Goal: Task Accomplishment & Management: Complete application form

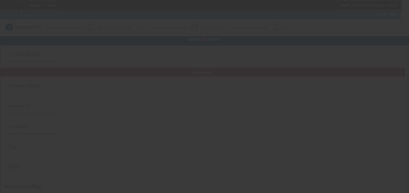
type input "[DATE]"
type input "Paradigm"
type input "[STREET_ADDRESS]"
type input "04043"
type input "Kennebunk"
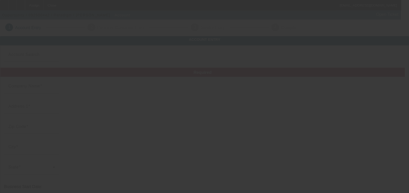
type input "[PHONE_NUMBER]"
type input "[EMAIL_ADDRESS][DOMAIN_NAME]"
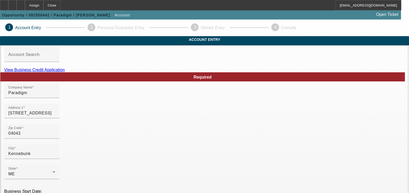
click at [65, 72] on link "View Business Credit Application" at bounding box center [34, 70] width 61 height 4
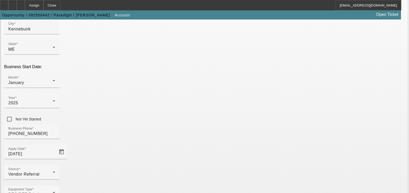
scroll to position [139, 0]
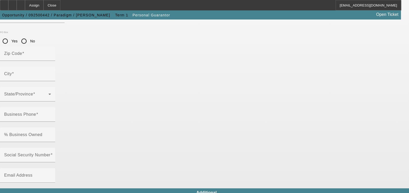
type input "[PERSON_NAME]"
type input "[STREET_ADDRESS]"
radio input "true"
type input "04043"
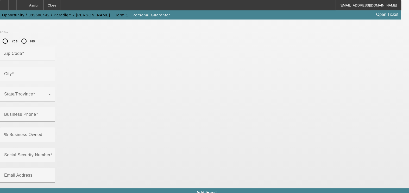
type input "Kennebunk"
type input "[PHONE_NUMBER]"
type input "50"
type input "224-21-3280"
type input "[EMAIL_ADDRESS][DOMAIN_NAME]"
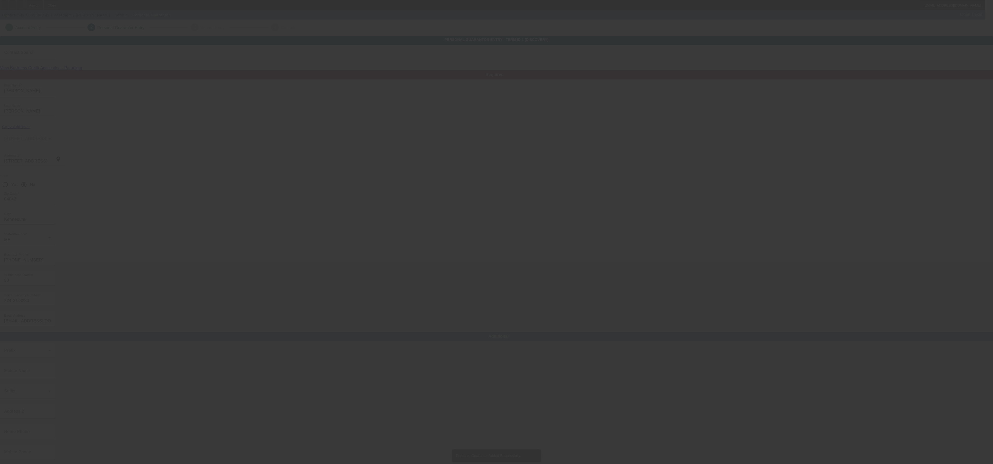
type input "Denise"
type input "Kaylor"
type input "106 Mill St"
type input "04043"
type input "Kennebunk"
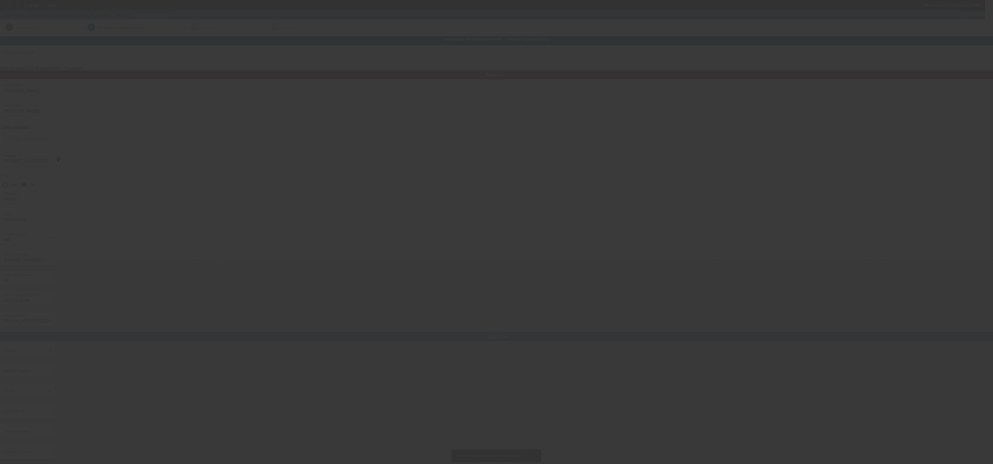
type input "(413) 237-7633"
type input "50"
type input "030-40-2944"
type input "jennkaylor@yahoo.com"
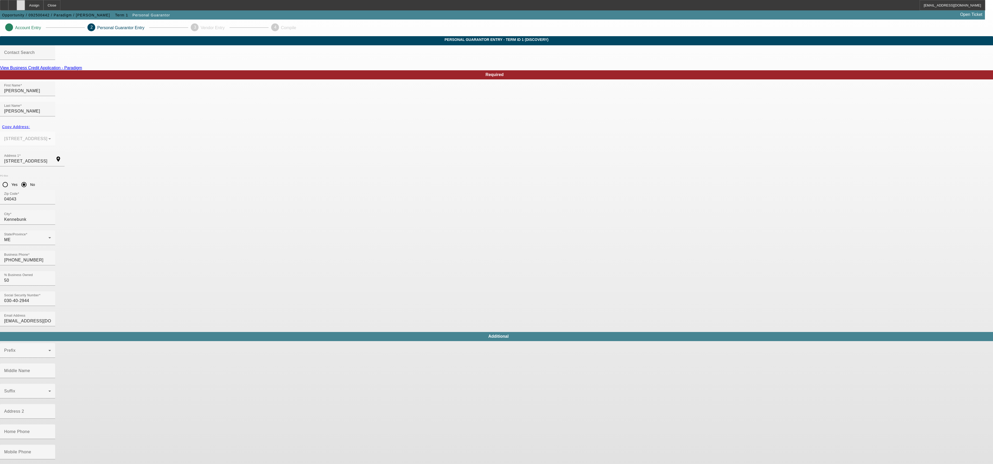
click at [25, 4] on div at bounding box center [21, 5] width 8 height 10
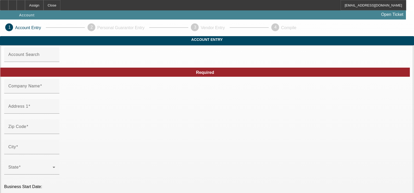
type input "Timeless Towing llc"
type input "39892 Penn Rd"
type input "80107"
type input "Elizabeth"
type input "(720) 984-5211"
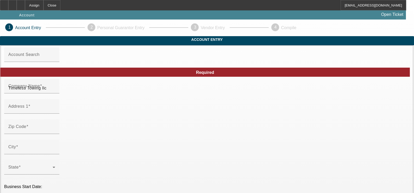
type input "[DATE]"
type input "timelesstowing@yahoo.com"
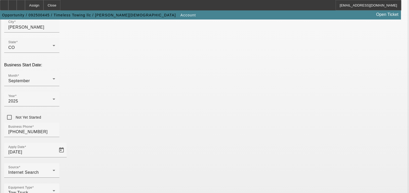
scroll to position [132, 0]
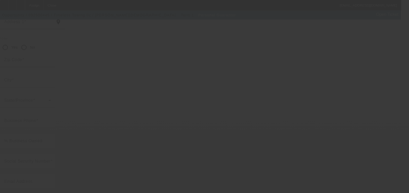
type input "Jesus"
type input "Nunez-Ulloa"
type input "39892 Penn Rd"
radio input "true"
type input "80107"
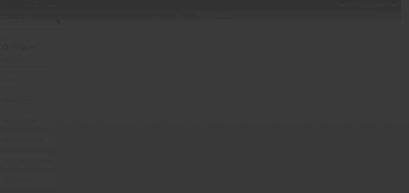
type input "Elizabeth"
type input "(720) 984-5211"
type input "100"
type input "678-39-1210"
type input "timelesstowing@yahoo.com"
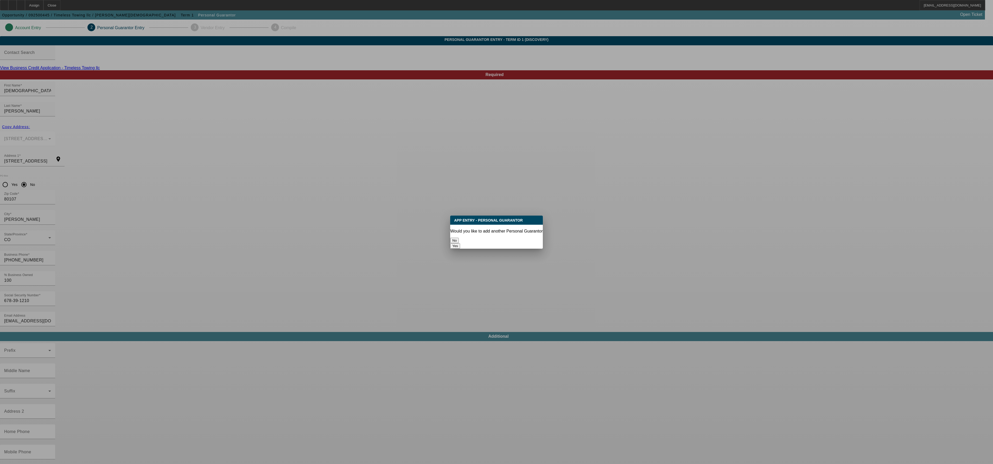
click at [413, 193] on button "No" at bounding box center [454, 240] width 9 height 5
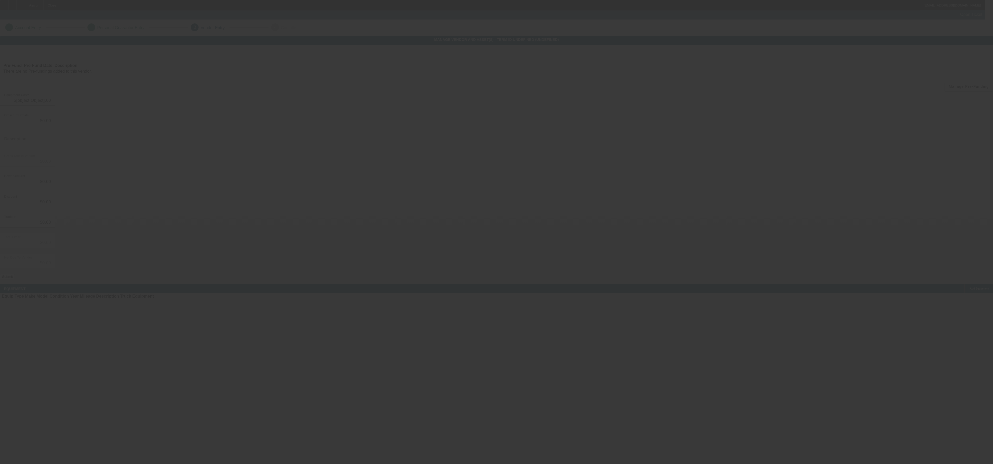
type input "$70,000.00"
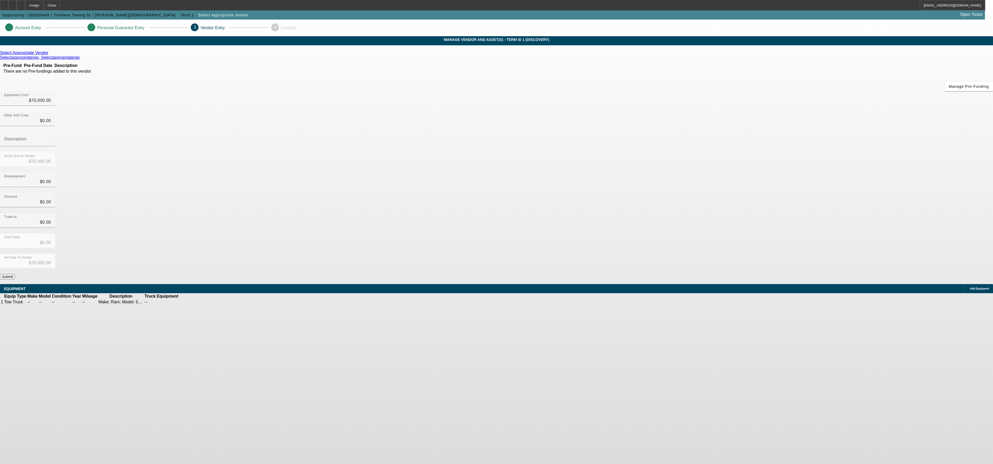
click at [15, 193] on button "Submit" at bounding box center [7, 276] width 15 height 5
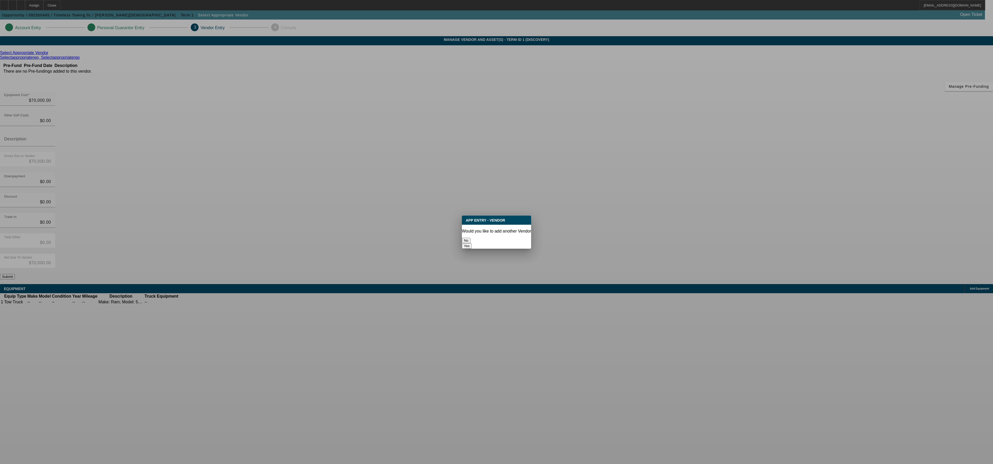
click at [413, 193] on button "No" at bounding box center [466, 240] width 9 height 5
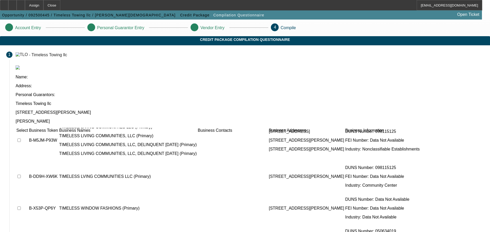
scroll to position [273, 0]
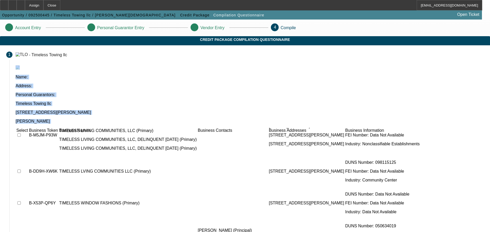
drag, startPoint x: 489, startPoint y: 96, endPoint x: 488, endPoint y: 158, distance: 62.4
click at [413, 158] on app-compilation-stepper "Account Entry Personal Guarantor Entry Vendor Entry 4 Compile Credit Package Co…" at bounding box center [245, 163] width 490 height 286
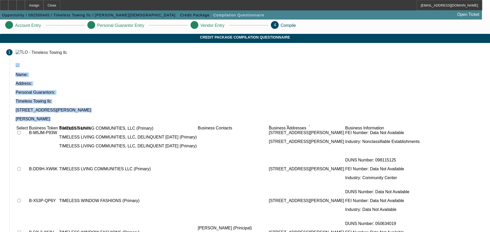
scroll to position [37, 0]
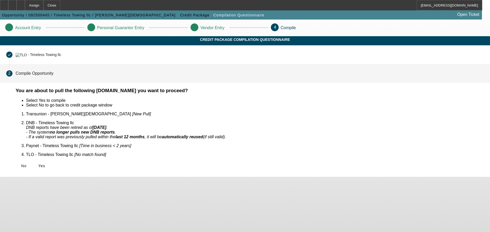
scroll to position [0, 0]
click at [45, 164] on span "Yes" at bounding box center [41, 166] width 7 height 4
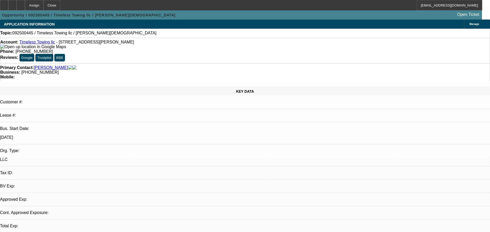
select select "0"
select select "2"
select select "0.1"
select select "1"
select select "2"
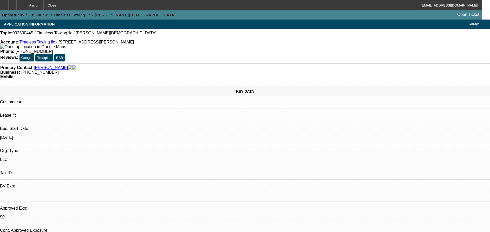
select select "4"
click at [25, 7] on div at bounding box center [21, 5] width 8 height 10
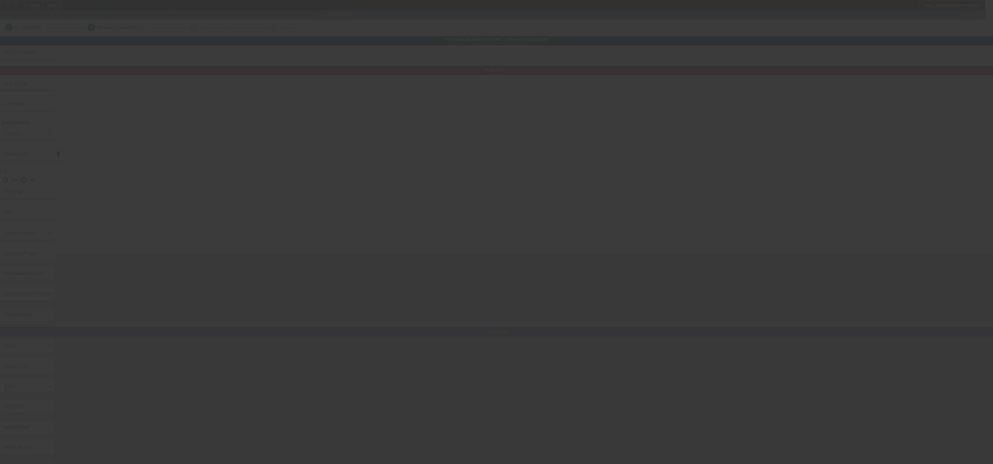
type input "Corey"
type input "Crawson"
type input "995 E HWY 152"
radio input "true"
type input "28023"
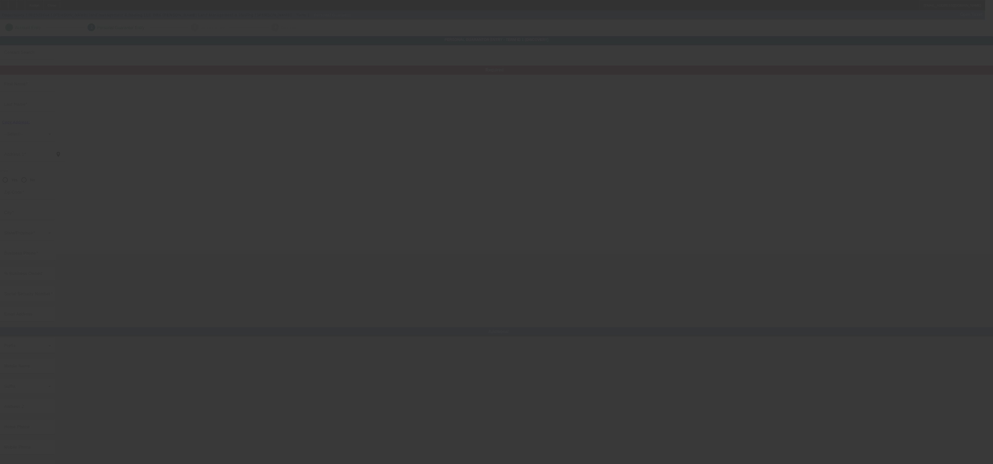
type input "China Grove"
type input "(984) 514-5665"
type input "100"
type input "595-63-8588"
type input "crawsonland.hauling@gmail.com"
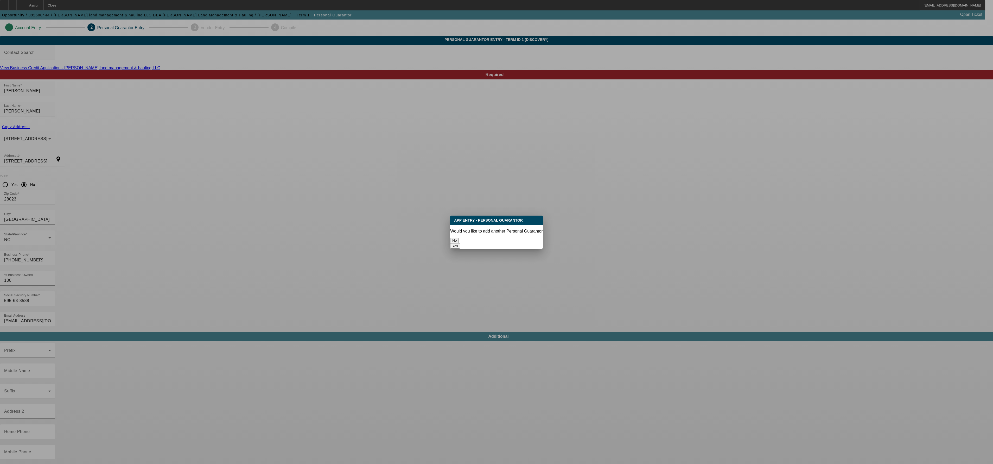
click at [413, 193] on div "No" at bounding box center [496, 240] width 92 height 5
click at [413, 193] on button "No" at bounding box center [454, 240] width 9 height 5
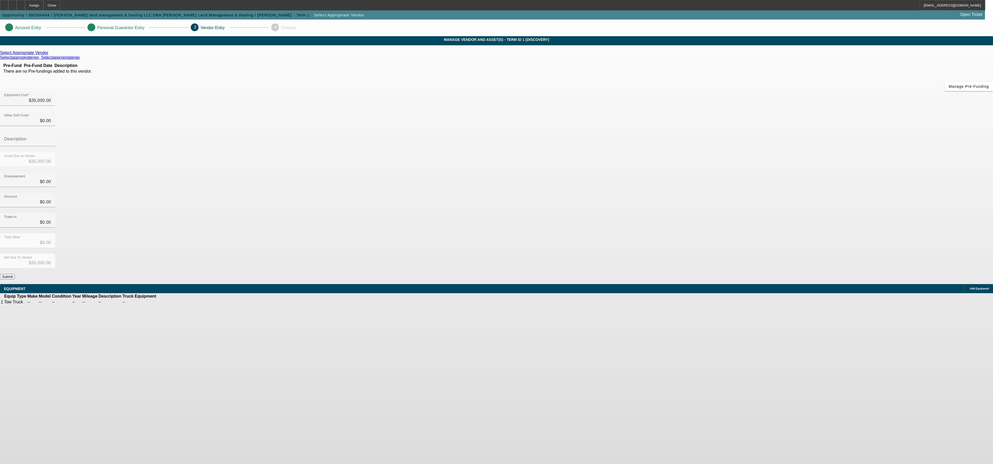
click at [15, 193] on button "Submit" at bounding box center [7, 276] width 15 height 5
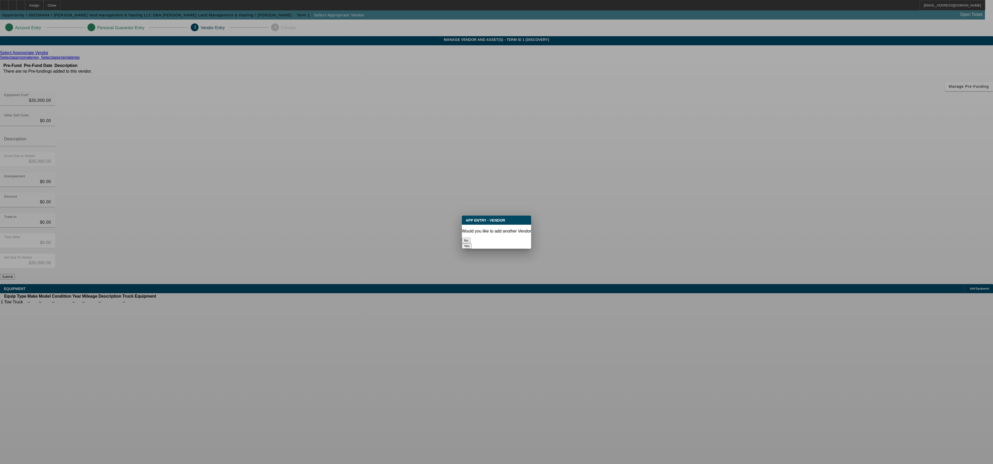
click at [413, 193] on button "No" at bounding box center [466, 240] width 9 height 5
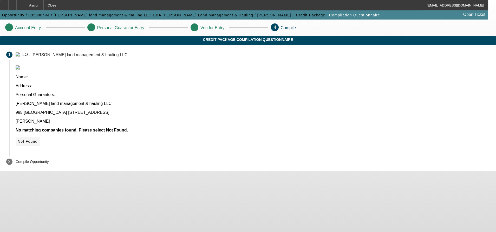
click at [38, 139] on span "Not Found" at bounding box center [28, 141] width 20 height 4
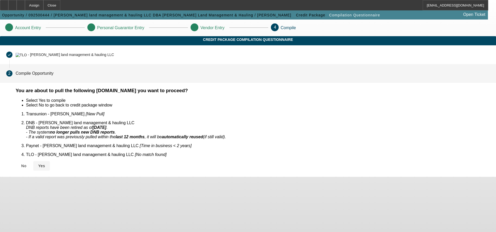
click at [50, 160] on span at bounding box center [41, 165] width 17 height 12
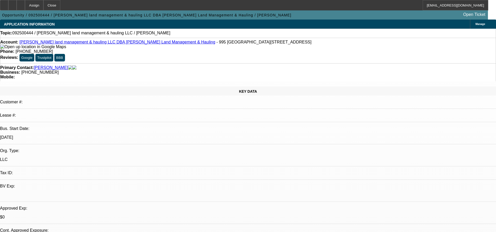
select select "0"
select select "2"
select select "0.1"
select select "4"
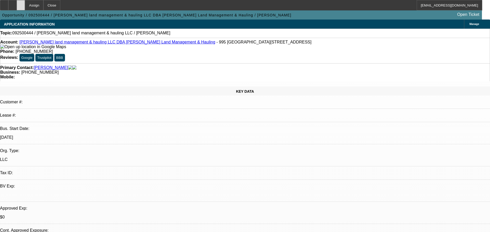
click at [25, 6] on div at bounding box center [21, 5] width 8 height 10
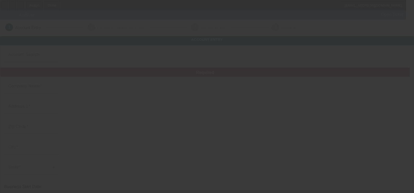
type input "[DATE]"
type input "Alfredo's Towing & Transport LLC"
type input "3052 Shawnee Dr"
type input "22601"
type input "Winchester"
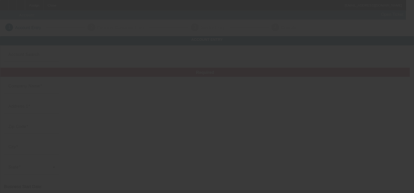
type input "(540) 664-4338"
type input "alfredostowing@yahoo.com"
type input "93-2085517"
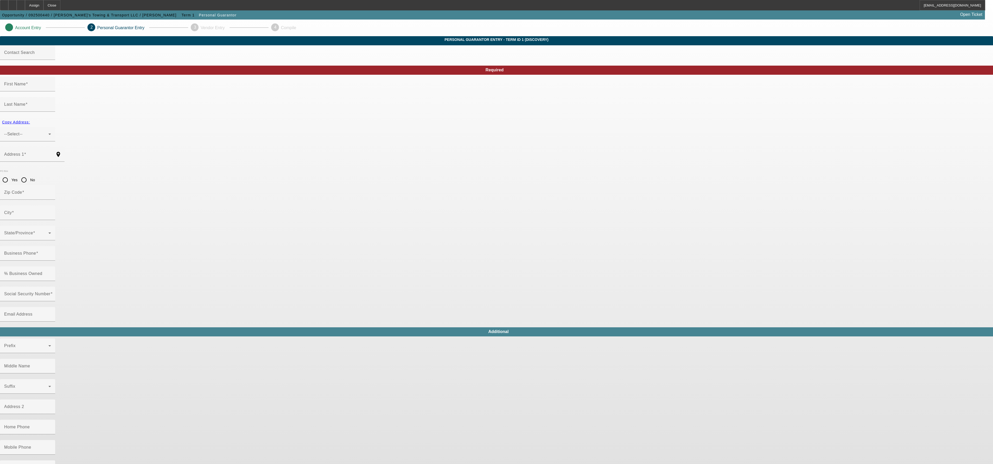
type input "Maria"
type input "Ortiz"
type input "3052 Shawnee Drive"
radio input "true"
type input "22601"
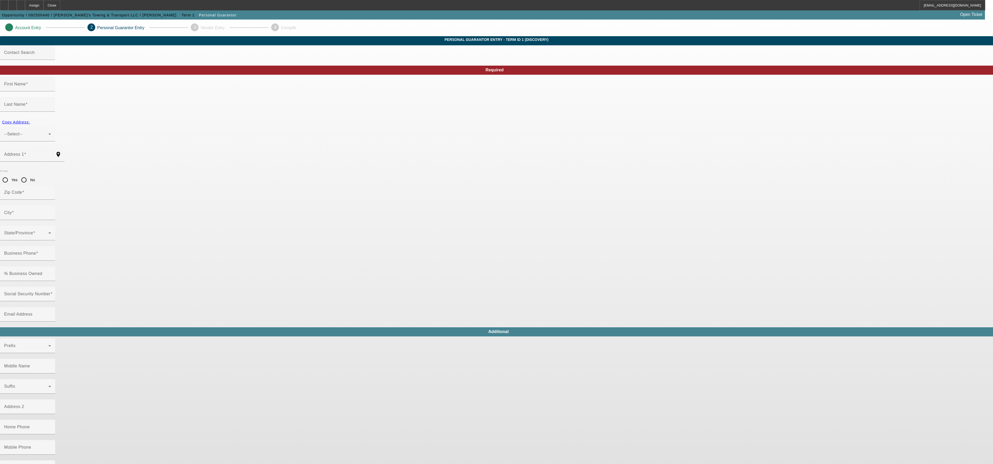
type input "Winchester"
type input "(540) 664-4338"
type input "100"
type input "096-13-4367"
type input "alfredostowing@yahoo.com"
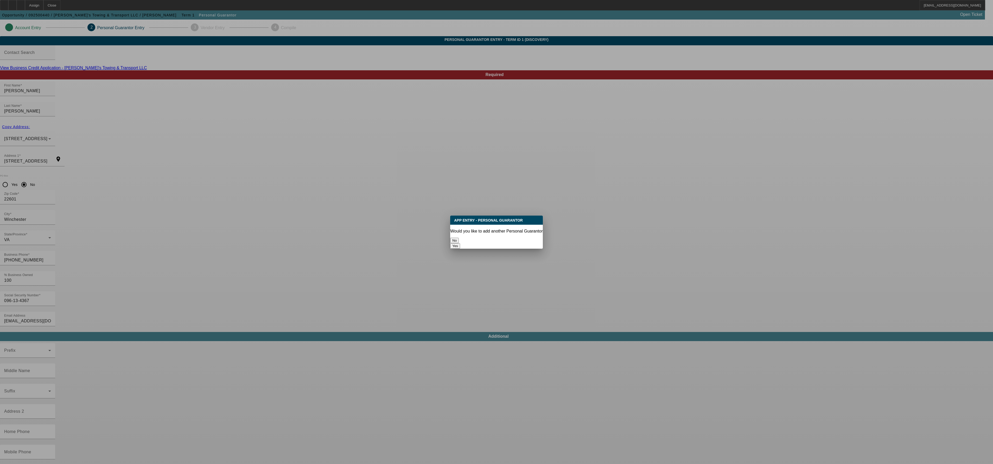
click at [413, 193] on button "No" at bounding box center [454, 240] width 9 height 5
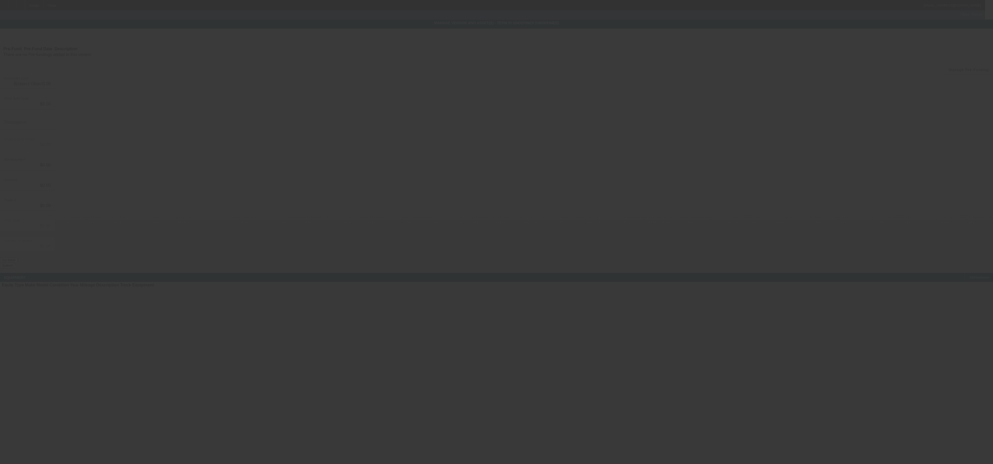
type input "$40,000.00"
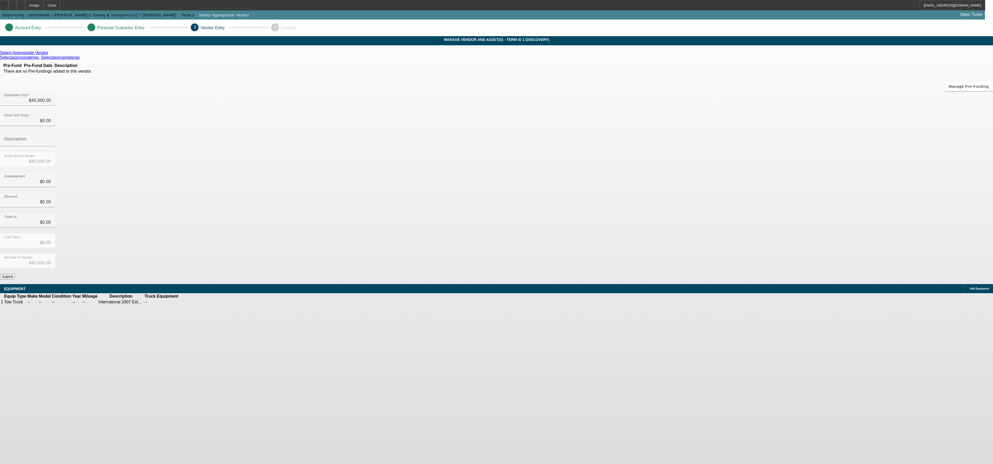
click at [15, 193] on button "Submit" at bounding box center [7, 276] width 15 height 5
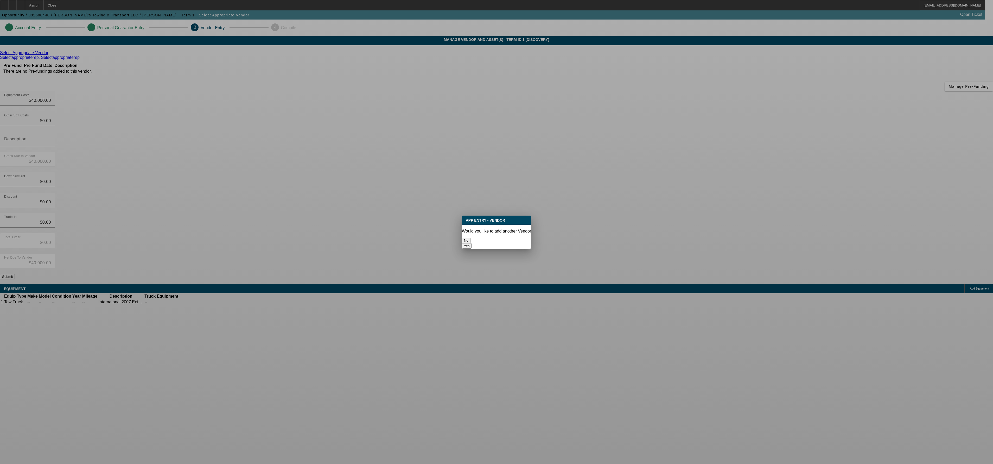
click at [413, 193] on button "No" at bounding box center [466, 240] width 9 height 5
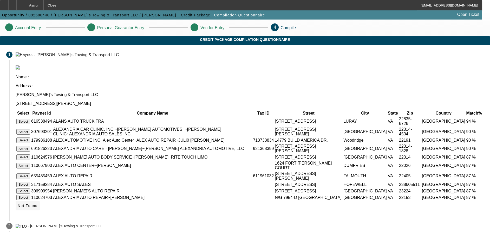
click at [40, 193] on span at bounding box center [28, 205] width 24 height 12
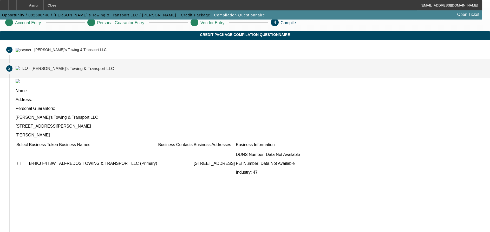
click at [28, 148] on td at bounding box center [22, 163] width 12 height 31
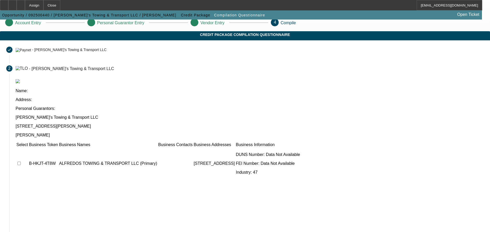
click at [21, 162] on input "checkbox" at bounding box center [18, 163] width 3 height 3
checkbox input "true"
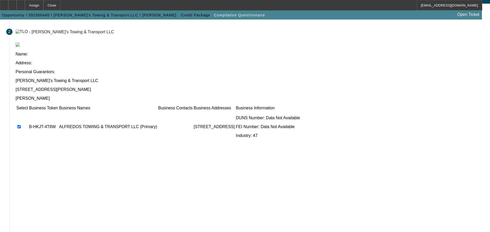
scroll to position [56, 0]
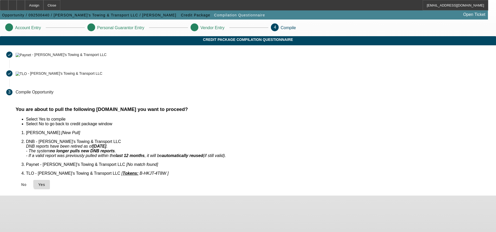
click at [45, 182] on span "Yes" at bounding box center [41, 184] width 7 height 4
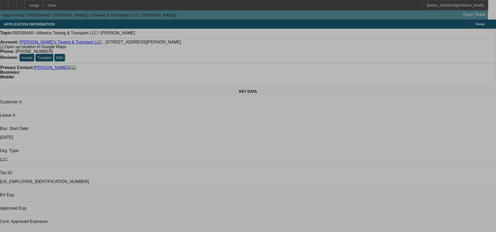
select select "0"
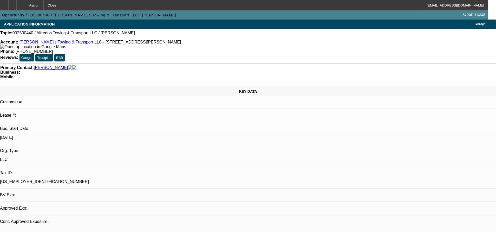
select select "2"
select select "0.1"
select select "4"
click at [25, 5] on div at bounding box center [21, 5] width 8 height 10
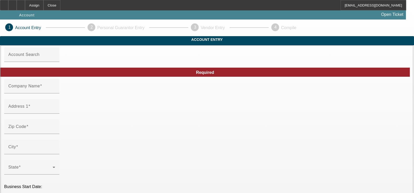
type input "[DATE]"
type input "[PERSON_NAME]'s Towing & Transport LLC"
type input "[STREET_ADDRESS]"
type input "22601"
type input "Winchester"
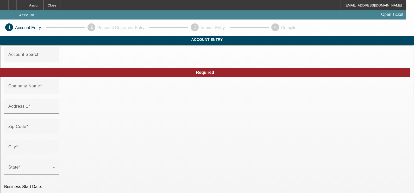
type input "[PHONE_NUMBER]"
type input "[EMAIL_ADDRESS][DOMAIN_NAME]"
type input "[US_EMPLOYER_IDENTIFICATION_NUMBER]"
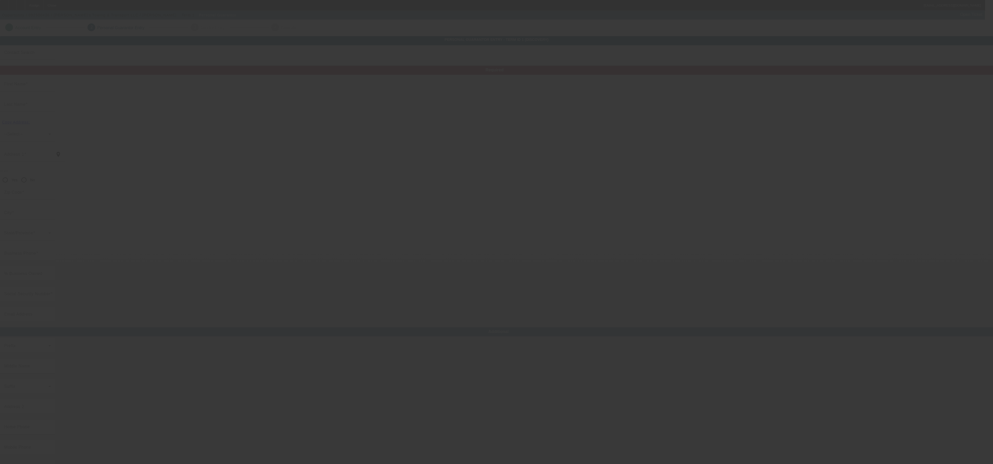
type input "[PERSON_NAME]"
type input "Mena"
type input "[STREET_ADDRESS]"
radio input "true"
type input "22601"
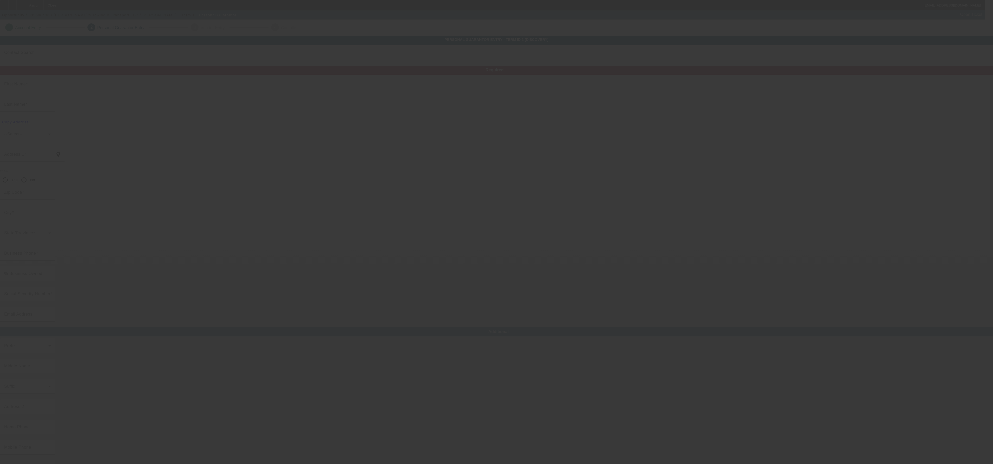
type input "Winchester"
type input "[PHONE_NUMBER]"
type input "100"
type input "096-13-4367"
type input "[EMAIL_ADDRESS][DOMAIN_NAME]"
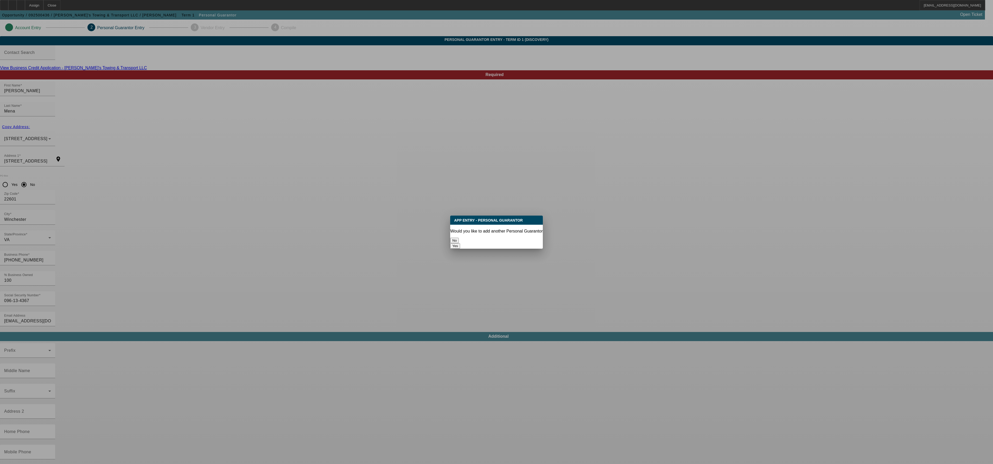
click at [413, 193] on button "No" at bounding box center [454, 240] width 9 height 5
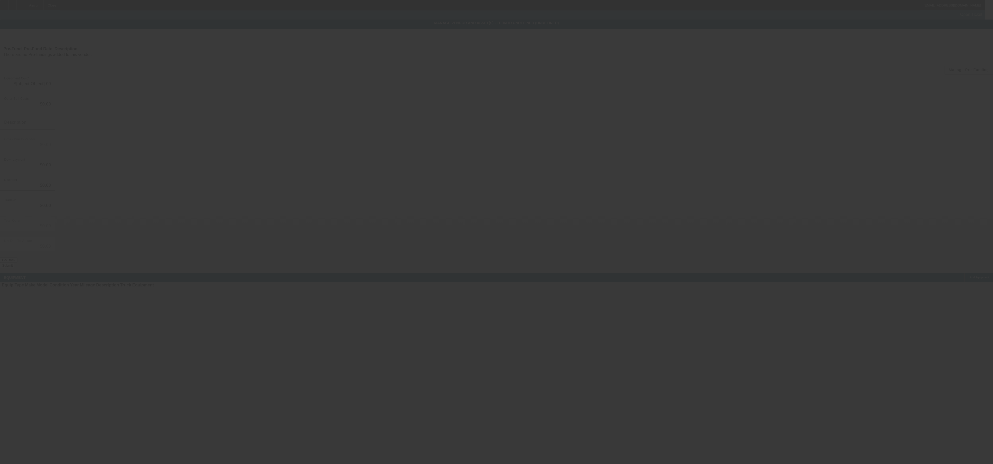
type input "$40,000.00"
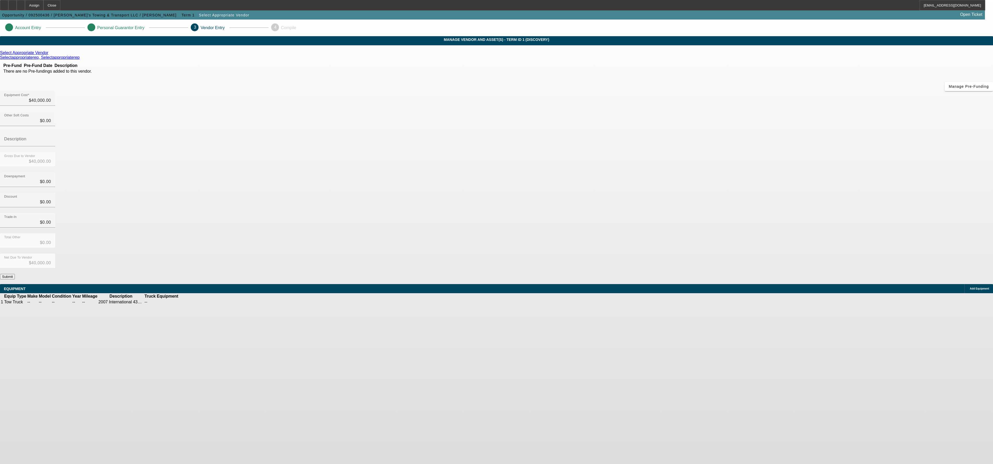
click at [15, 193] on button "Submit" at bounding box center [7, 276] width 15 height 5
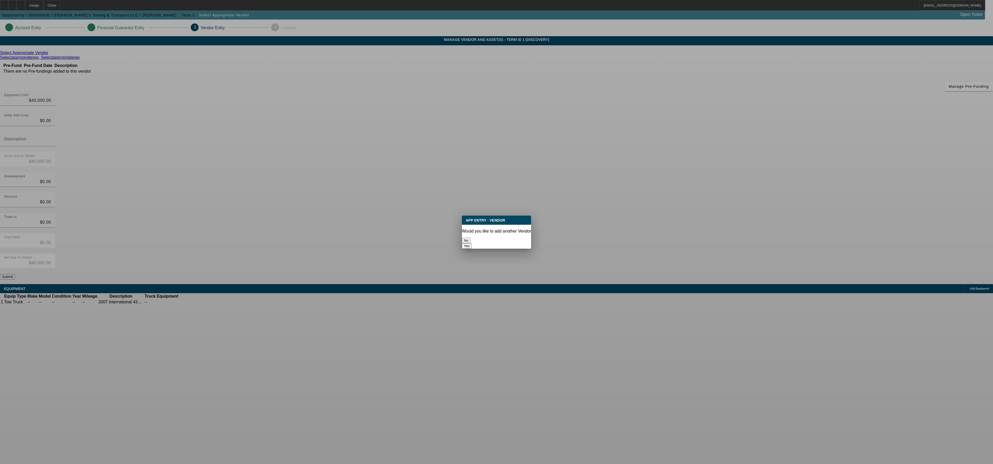
click at [413, 193] on button "No" at bounding box center [466, 240] width 9 height 5
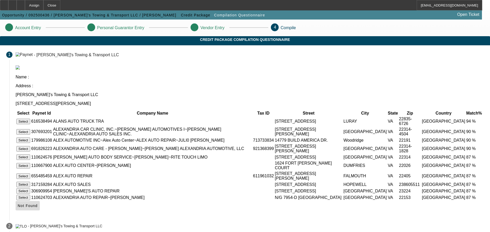
click at [38, 193] on span "Not Found" at bounding box center [28, 205] width 20 height 4
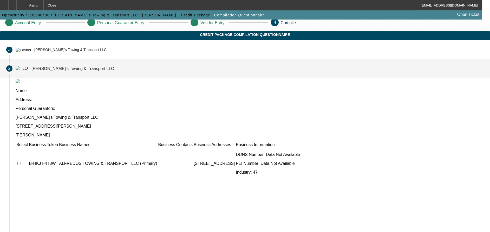
click at [21, 162] on input "checkbox" at bounding box center [18, 163] width 3 height 3
checkbox input "true"
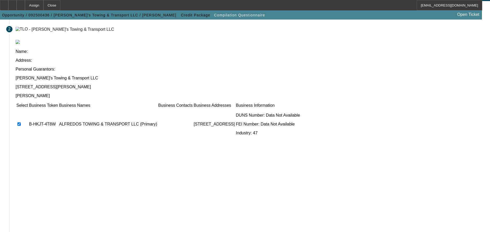
scroll to position [56, 0]
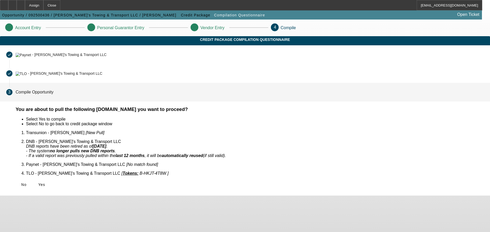
scroll to position [0, 0]
click at [45, 182] on span "Yes" at bounding box center [41, 184] width 7 height 4
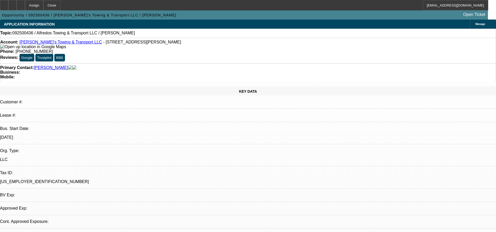
select select "0"
select select "2"
select select "0.1"
select select "4"
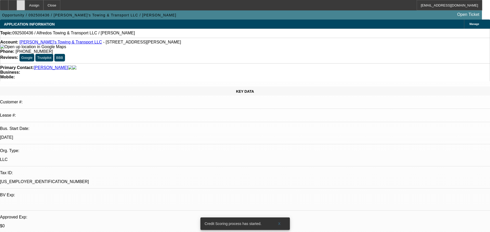
click at [25, 8] on div at bounding box center [21, 5] width 8 height 10
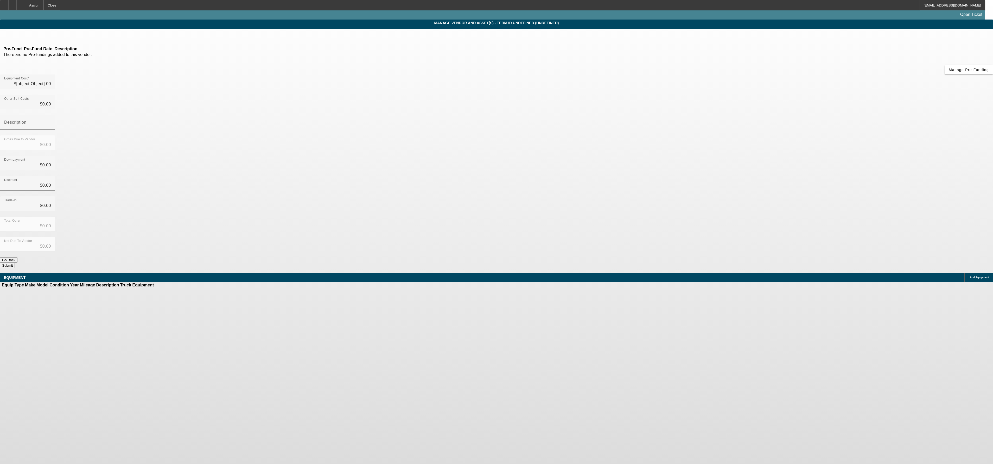
type input "$26,000.00"
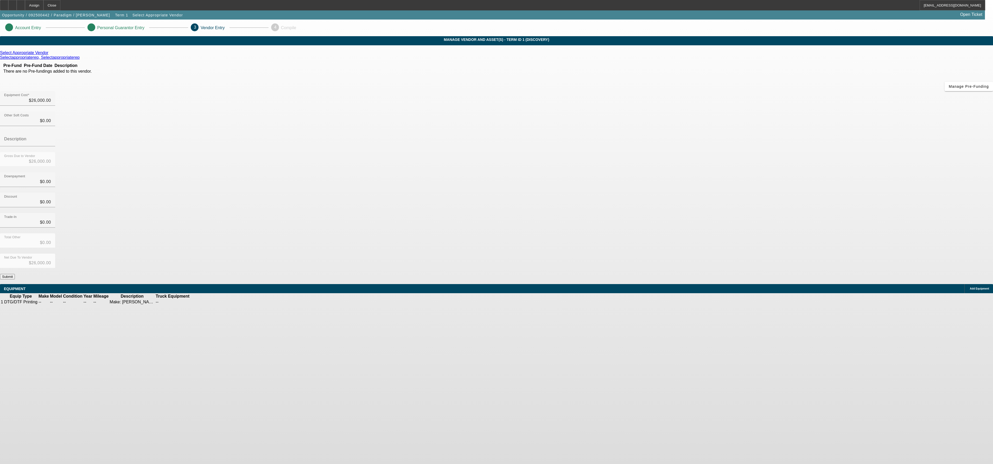
click at [15, 274] on button "Submit" at bounding box center [7, 276] width 15 height 5
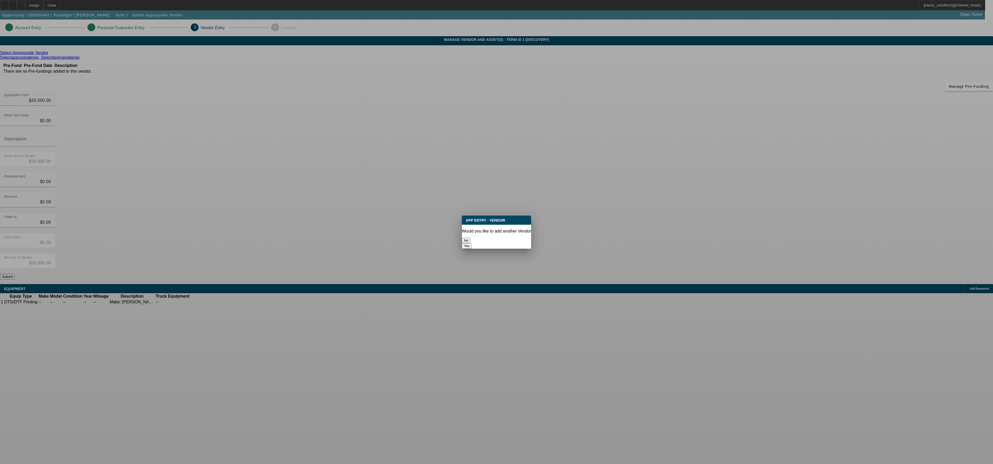
click at [470, 238] on button "No" at bounding box center [466, 240] width 9 height 5
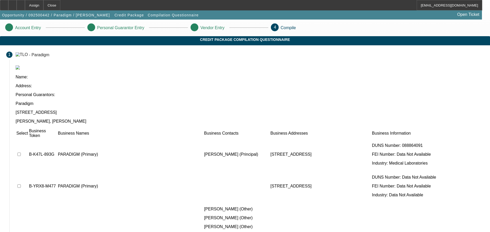
click at [21, 152] on input "checkbox" at bounding box center [18, 153] width 3 height 3
checkbox input "true"
click at [21, 184] on input "checkbox" at bounding box center [18, 185] width 3 height 3
checkbox input "true"
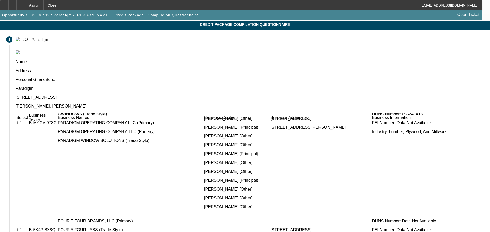
scroll to position [37, 0]
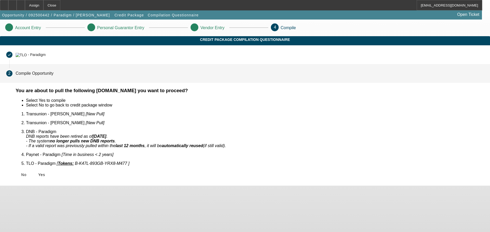
scroll to position [0, 0]
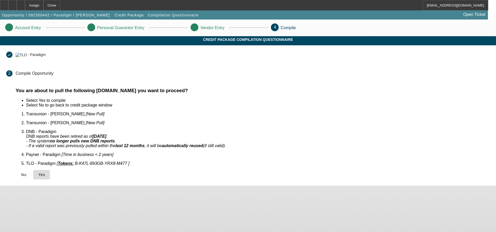
click at [45, 172] on span "Yes" at bounding box center [41, 174] width 7 height 4
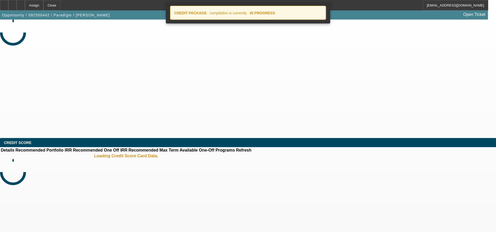
select select "0"
select select "2"
select select "0.1"
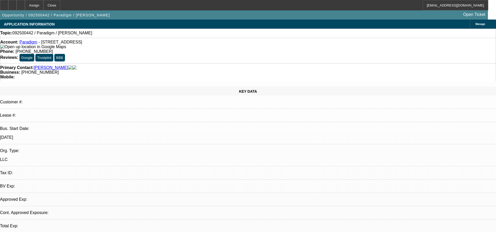
select select "1"
select select "2"
select select "4"
click at [25, 7] on div at bounding box center [21, 5] width 8 height 10
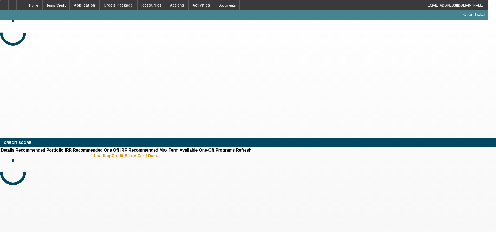
select select "0"
select select "2"
select select "0.1"
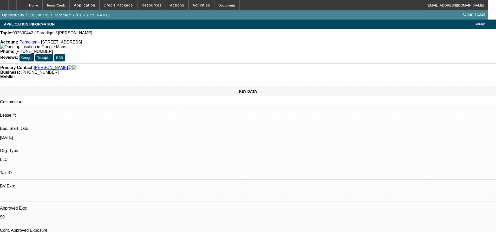
select select "1"
select select "2"
select select "4"
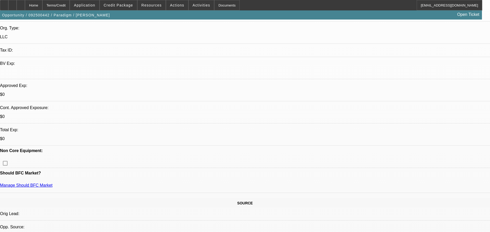
scroll to position [54, 0]
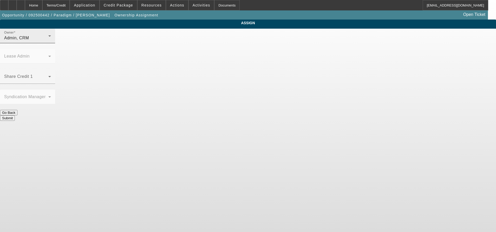
click at [48, 41] on div "Admin, CRM" at bounding box center [26, 38] width 44 height 6
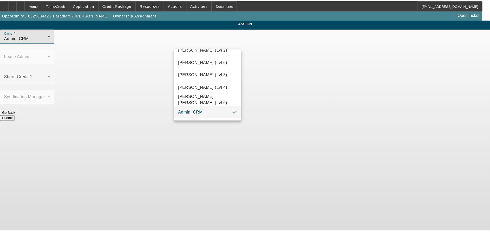
scroll to position [114, 0]
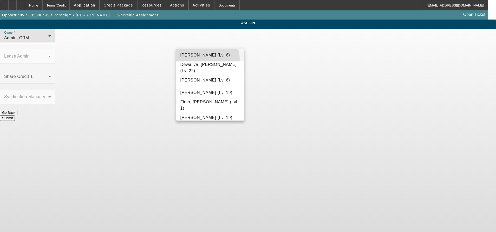
click at [206, 59] on mat-option "[PERSON_NAME] (Lvl 6)" at bounding box center [210, 55] width 68 height 12
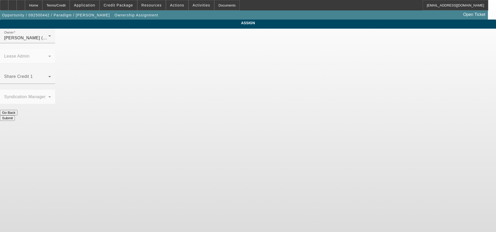
click at [15, 115] on button "Submit" at bounding box center [7, 117] width 15 height 5
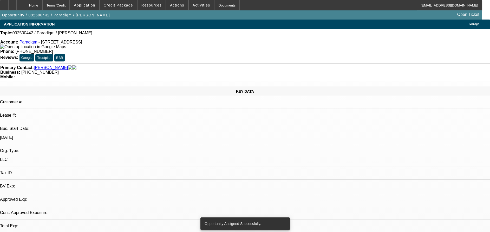
select select "0"
select select "2"
select select "0.1"
select select "4"
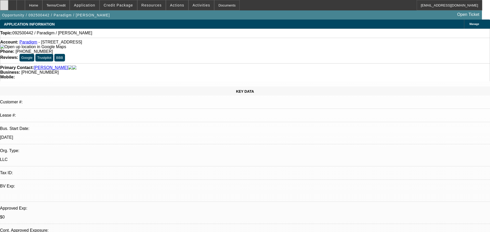
click at [8, 8] on div at bounding box center [4, 5] width 8 height 10
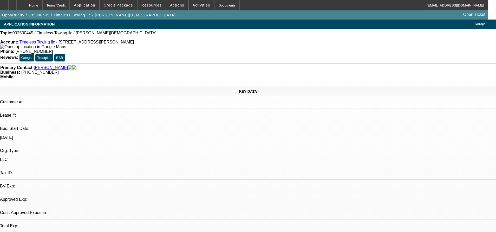
select select "0"
select select "2"
select select "0.1"
select select "1"
select select "2"
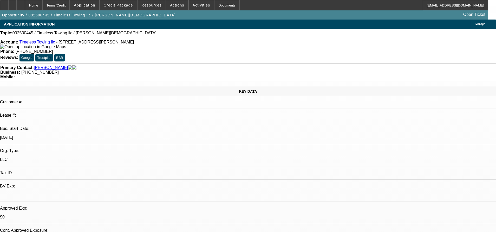
select select "4"
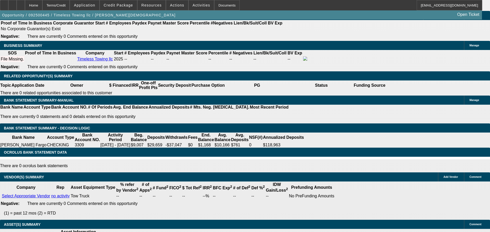
scroll to position [31, 0]
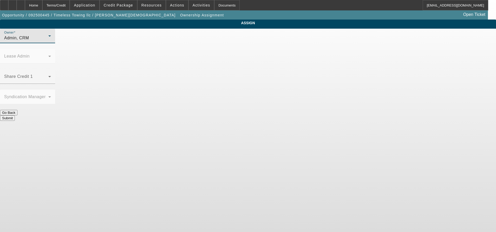
click at [48, 41] on div "Admin, CRM" at bounding box center [26, 38] width 44 height 6
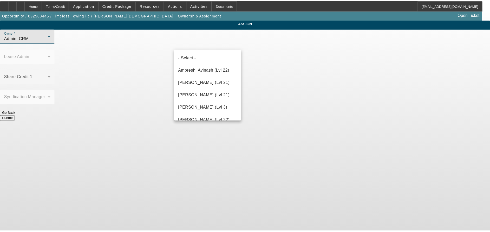
scroll to position [745, 0]
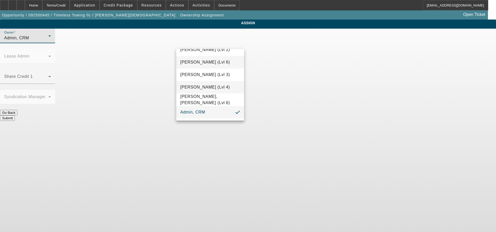
click at [207, 89] on span "[PERSON_NAME] (Lvl 4)" at bounding box center [206, 87] width 50 height 6
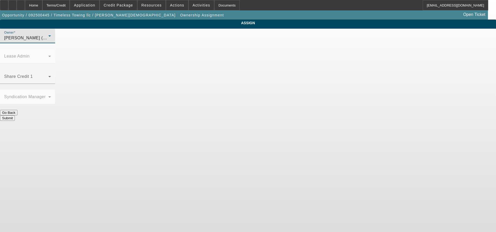
click at [15, 115] on button "Submit" at bounding box center [7, 117] width 15 height 5
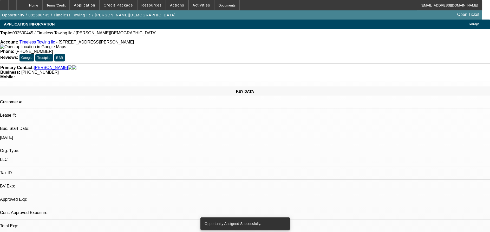
select select "0"
select select "2"
select select "0.1"
select select "4"
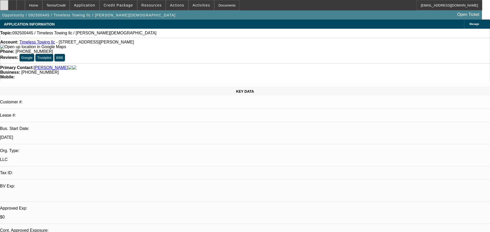
click at [8, 9] on div at bounding box center [4, 5] width 8 height 10
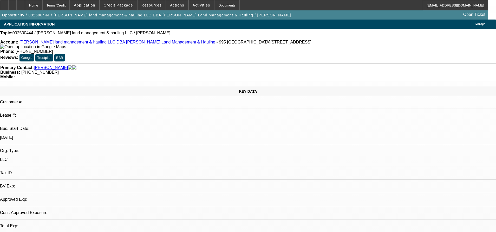
select select "0"
select select "2"
select select "0.1"
select select "1"
select select "2"
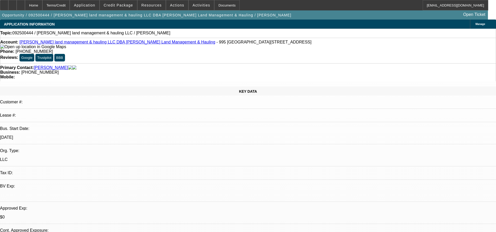
select select "4"
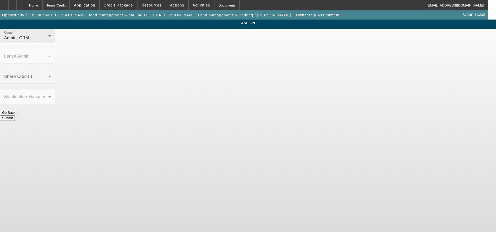
click at [51, 39] on div "Owner Admin, CRM" at bounding box center [27, 36] width 47 height 15
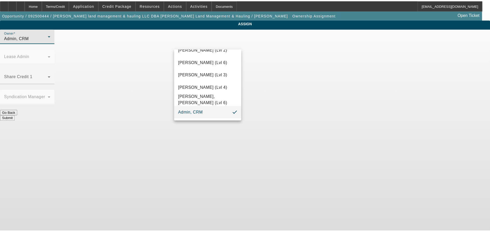
scroll to position [27, 0]
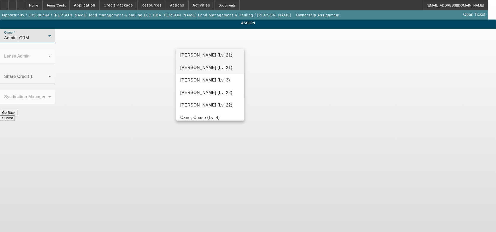
click at [207, 68] on span "Arida, Michael (Lvl 21)" at bounding box center [207, 68] width 52 height 6
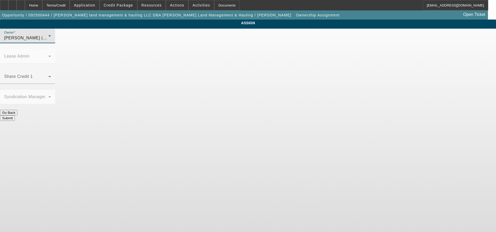
click at [15, 115] on button "Submit" at bounding box center [7, 117] width 15 height 5
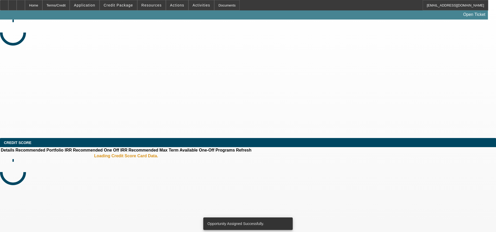
select select "0"
select select "2"
select select "0.1"
select select "4"
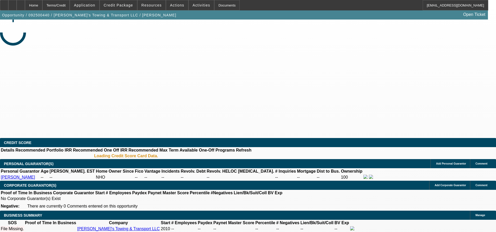
select select "0"
select select "2"
select select "0.1"
select select "4"
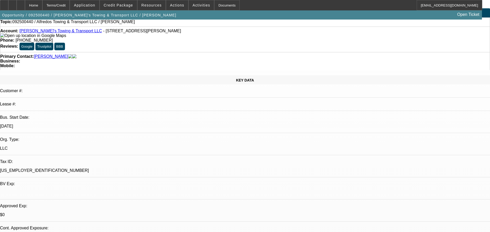
scroll to position [111, 0]
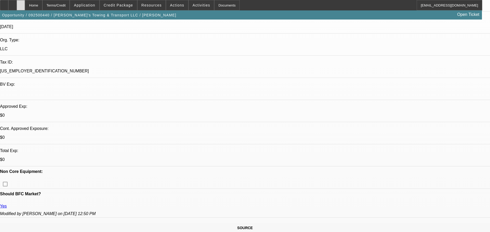
click at [25, 5] on div at bounding box center [21, 5] width 8 height 10
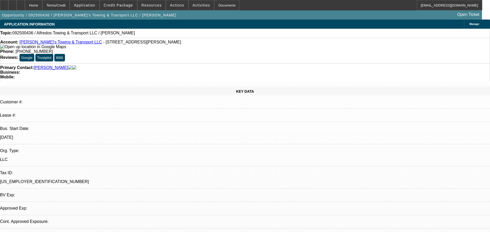
select select "0"
select select "2"
select select "0.1"
select select "4"
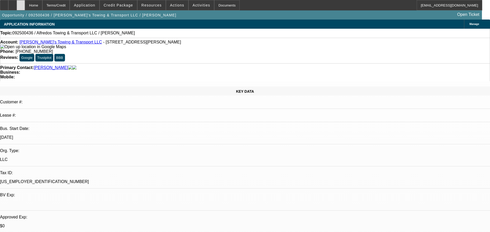
click at [25, 9] on div at bounding box center [21, 5] width 8 height 10
select select "0"
select select "2"
select select "0.1"
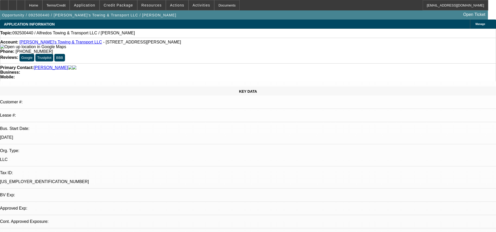
select select "4"
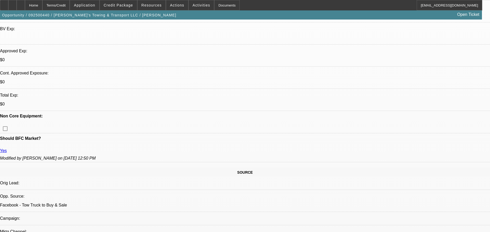
scroll to position [4, 0]
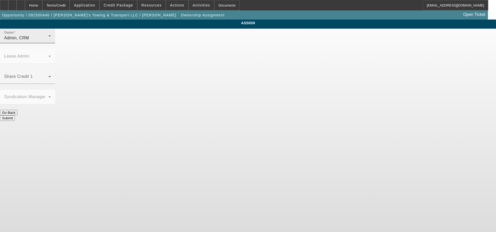
click at [48, 41] on div "Admin, CRM" at bounding box center [26, 38] width 44 height 6
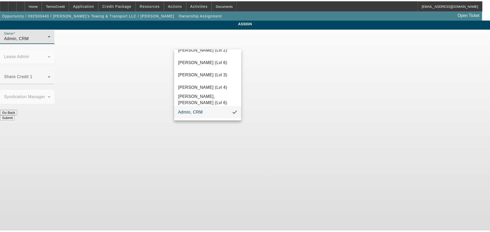
scroll to position [27, 0]
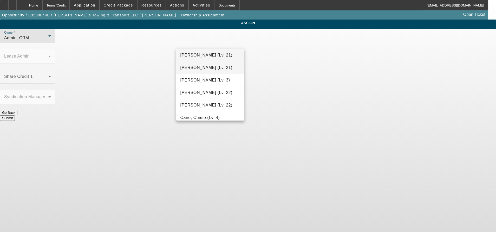
click at [203, 64] on mat-option "[PERSON_NAME] (Lvl 21)" at bounding box center [210, 67] width 68 height 12
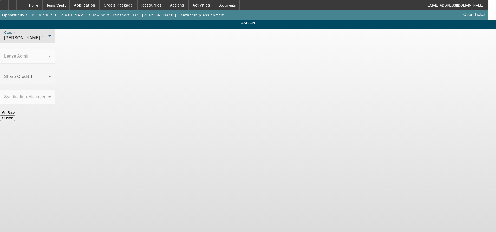
click at [15, 115] on button "Submit" at bounding box center [7, 117] width 15 height 5
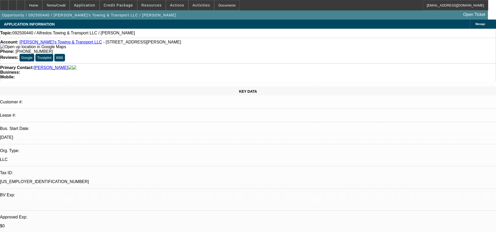
select select "0"
select select "2"
select select "0.1"
select select "4"
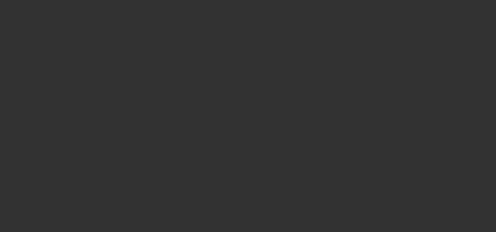
select select "0"
select select "2"
select select "0.1"
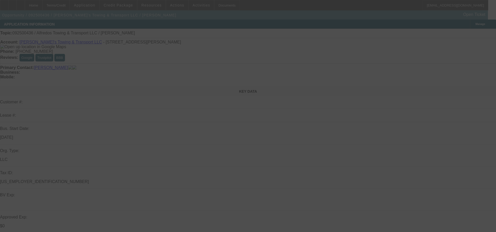
select select "1"
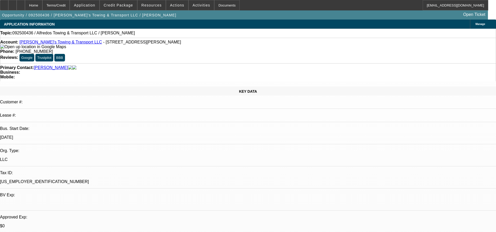
select select "2"
select select "4"
drag, startPoint x: 290, startPoint y: 101, endPoint x: 288, endPoint y: 97, distance: 5.0
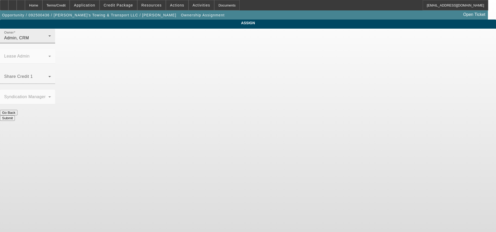
click at [48, 41] on div "Admin, CRM" at bounding box center [26, 38] width 44 height 6
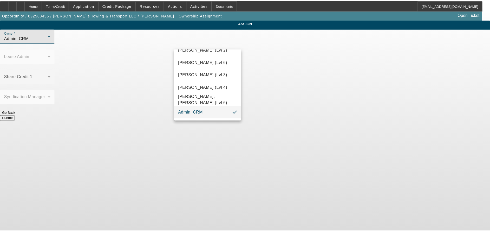
scroll to position [27, 0]
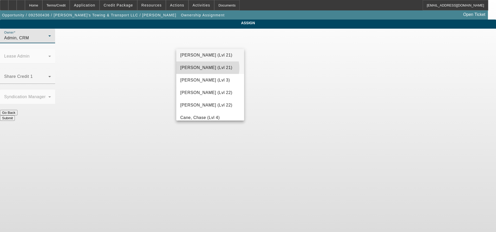
click at [208, 68] on span "Arida, Michael (Lvl 21)" at bounding box center [207, 68] width 52 height 6
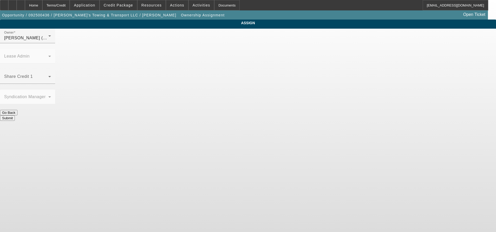
click at [15, 115] on button "Submit" at bounding box center [7, 117] width 15 height 5
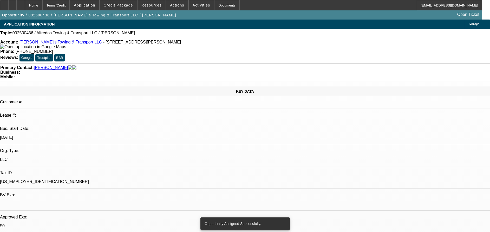
select select "0"
select select "2"
select select "0.1"
select select "4"
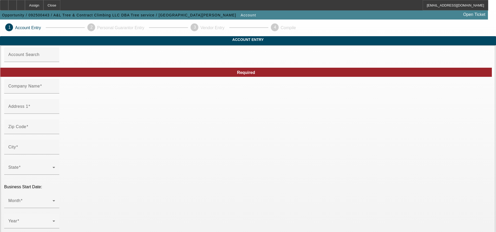
type input "A&L Tree & Contract Climbing LLC"
type input "[STREET_ADDRESS]"
type input "74006"
type input "[GEOGRAPHIC_DATA]"
type input "[PHONE_NUMBER]"
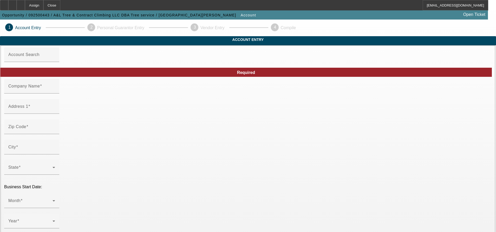
type input "[DATE]"
type input "Tree service"
type input "[EMAIL_ADDRESS][DOMAIN_NAME]"
type input "[US_EMPLOYER_IDENTIFICATION_NUMBER]"
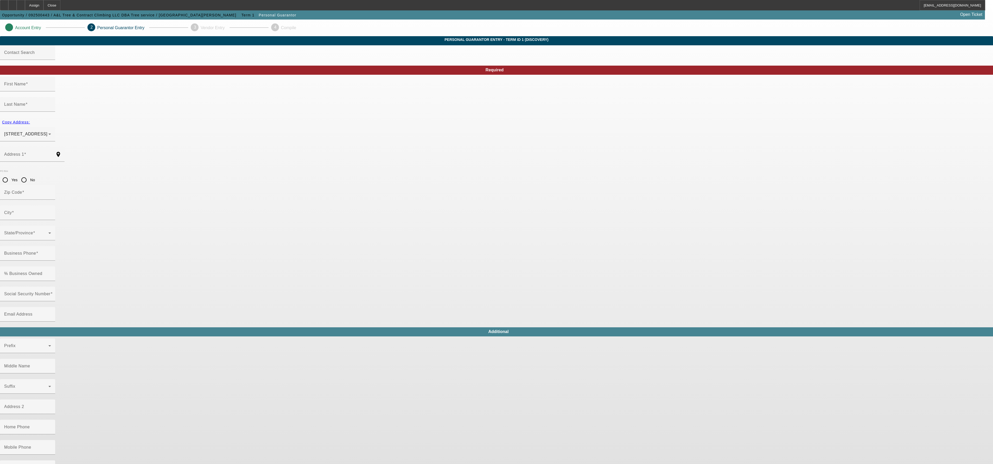
type input "[PERSON_NAME]"
type input "[STREET_ADDRESS]"
radio input "true"
type input "74006"
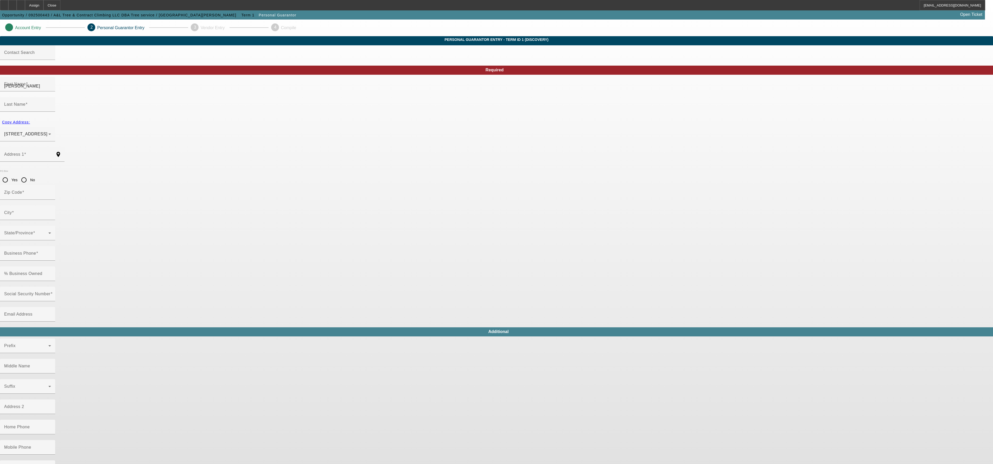
type input "[GEOGRAPHIC_DATA]"
type input "[PHONE_NUMBER]"
type input "100"
type input "441-98-5875"
type input "[EMAIL_ADDRESS][DOMAIN_NAME]"
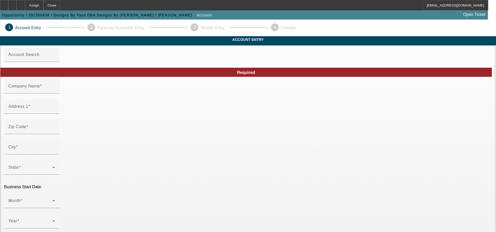
type input "Designs By [PERSON_NAME]"
type input "312 E Park St"
type input "76641"
type input "Frost"
type input "(469) 386-0579"
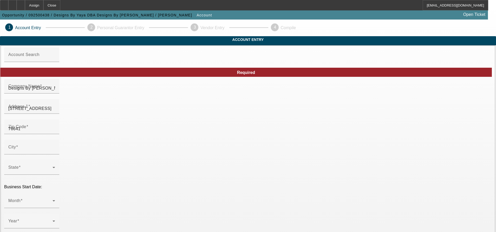
type input "9/20/2025"
type input "Designs By Yaya"
type input "tiffroberson042509@gmail.com"
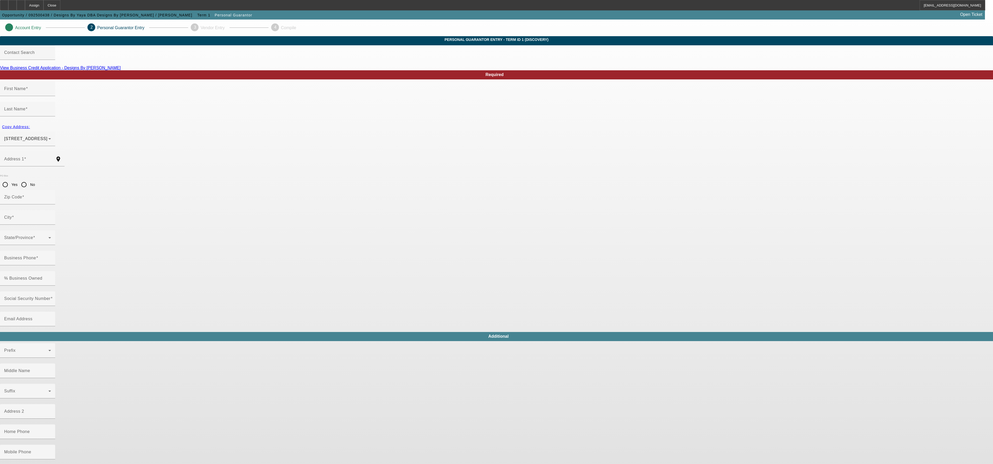
type input "Tiffany"
type input "Roberson"
type input "312 Park Street"
radio input "true"
type input "76641"
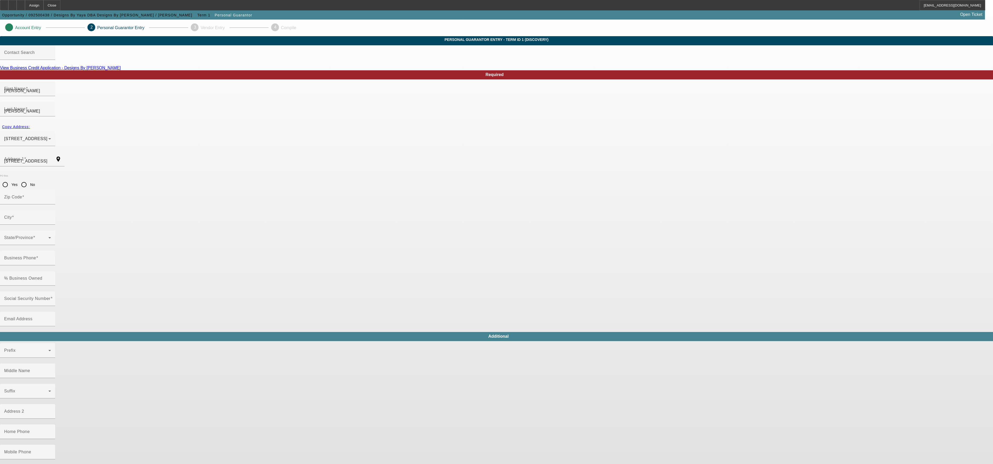
type input "Frost"
type input "(469) 386-0579"
type input "100"
type input "465-73-4901"
type input "tiffroberson042509@gmail.com"
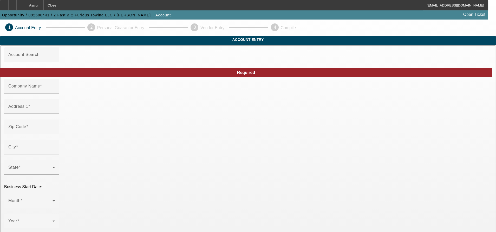
type input "2 Fast & 2 Furious Towing LLC"
type input "13540 Koinonia Dr"
type input "34114"
type input "[GEOGRAPHIC_DATA]"
type input "[PHONE_NUMBER]"
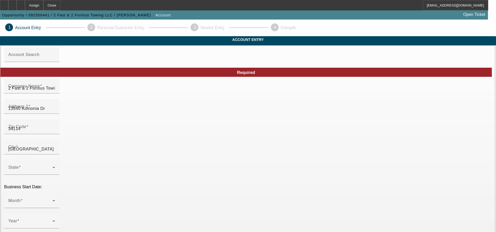
type input "[DATE]"
type input "[EMAIL_ADDRESS][DOMAIN_NAME]"
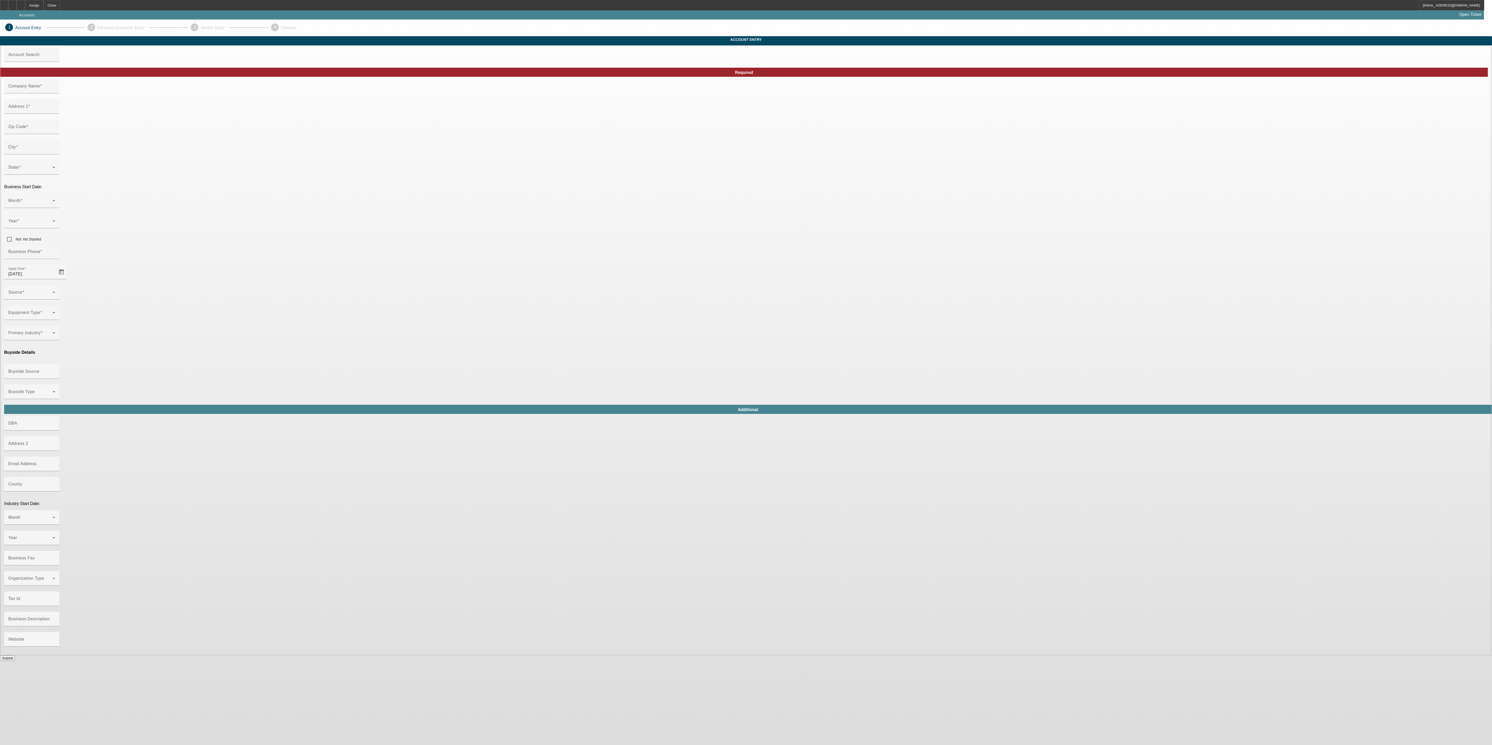
type input "Currency"
type input "[PERSON_NAME] Coal Company LLC"
type input "[STREET_ADDRESS][PERSON_NAME]"
type input "12953"
type input "[PERSON_NAME]"
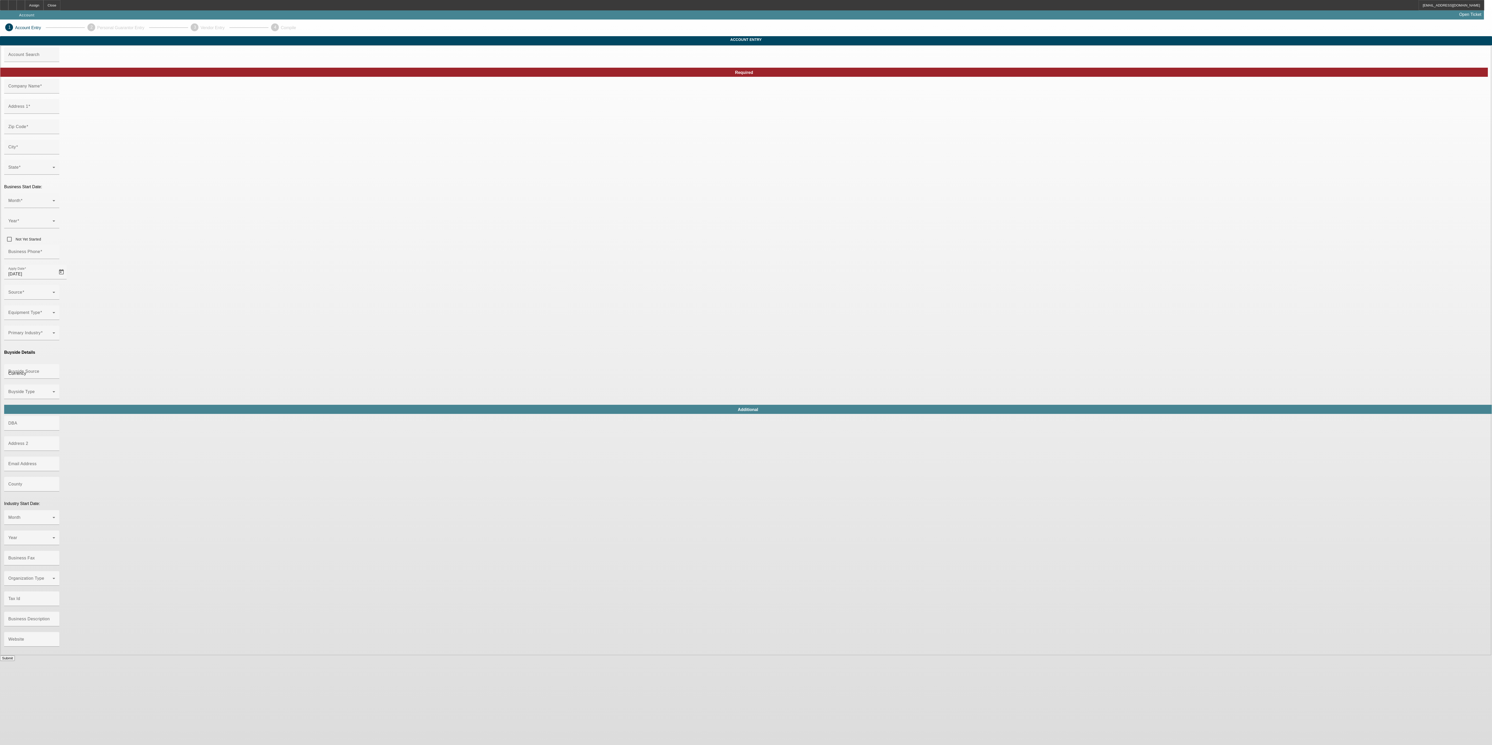
type input "[PHONE_NUMBER]"
type input "[EMAIL_ADDRESS][DOMAIN_NAME]"
type input "Franklin"
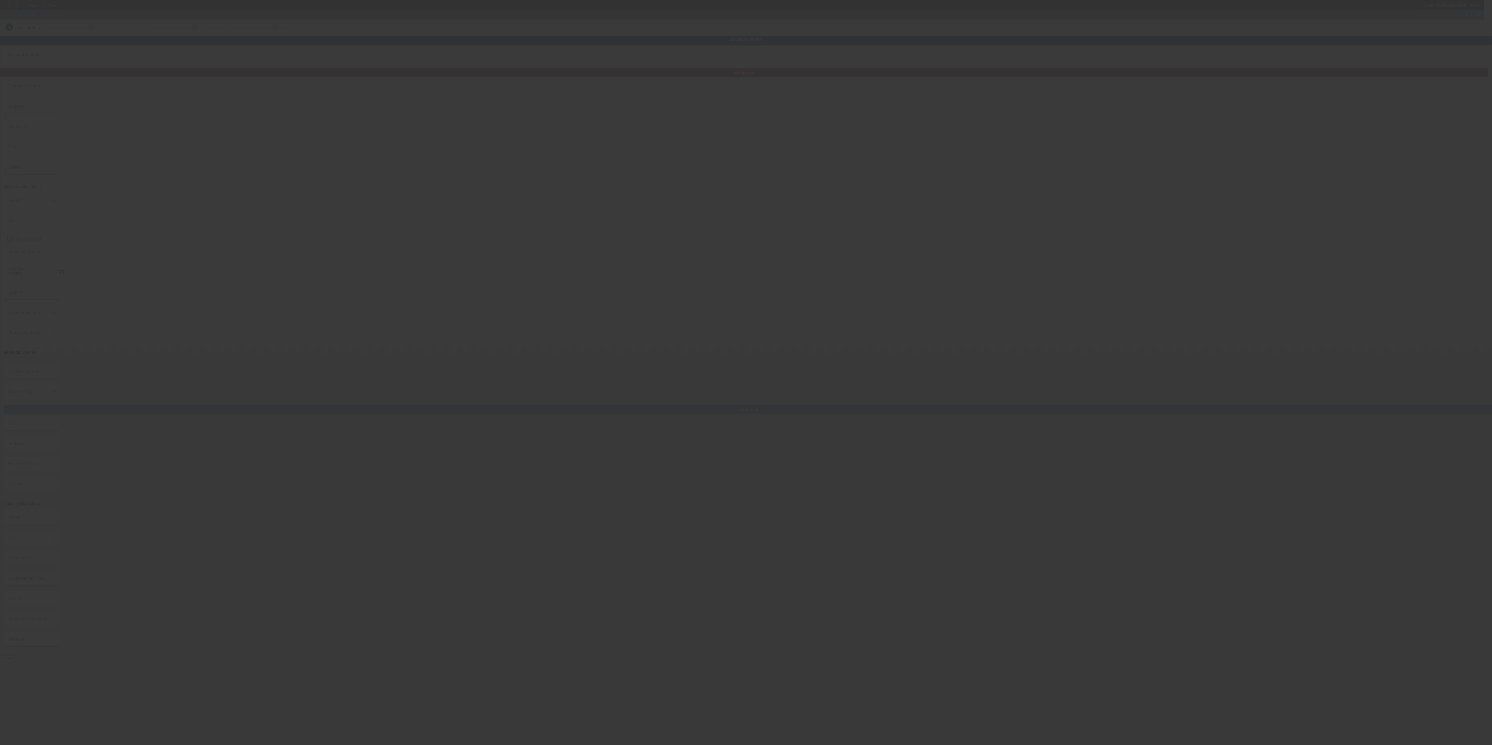
type input "Currency"
type input "Rockhill Coal Company LLC"
type input "291 Riley Rd"
type input "12953"
type input "Malone"
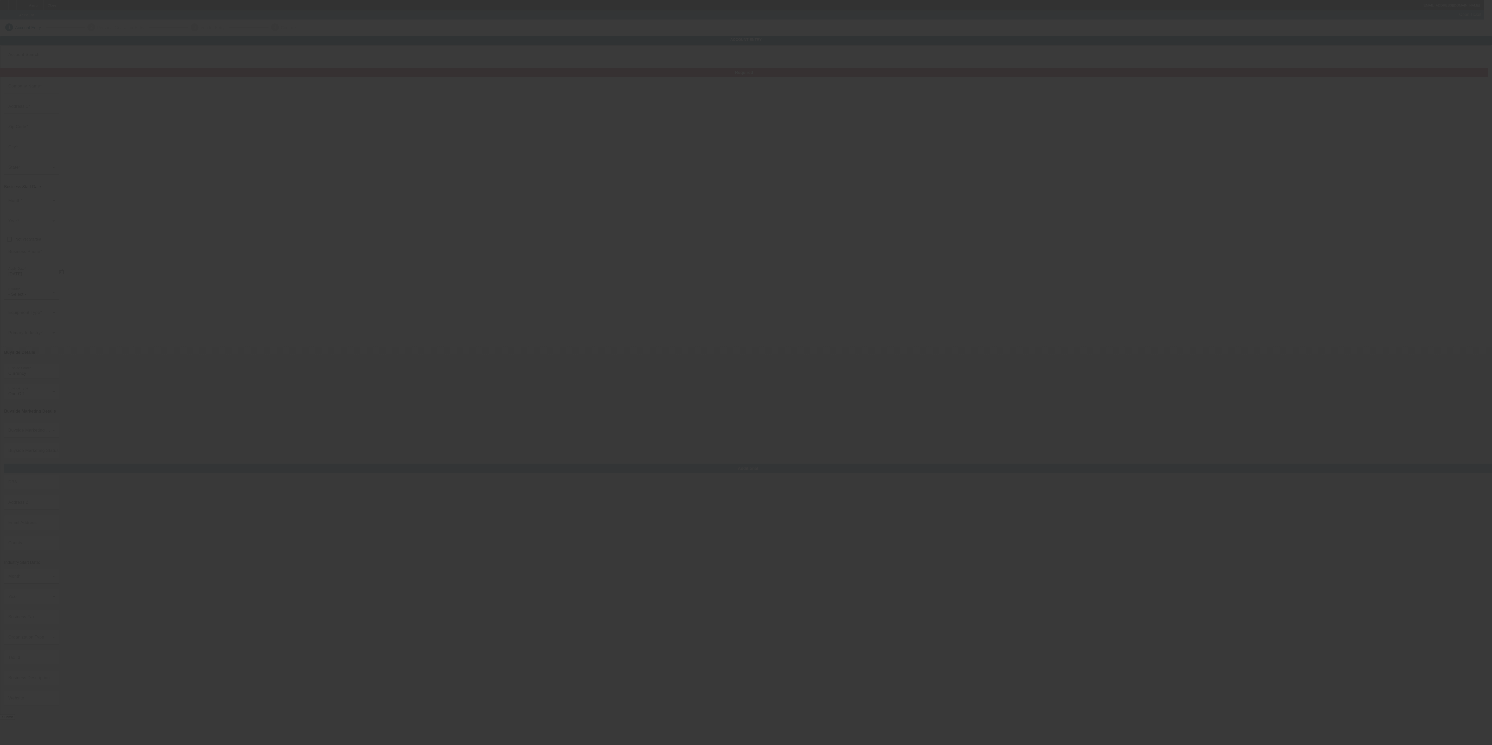
type input "(518) 769-5379"
type input "rockhillcoal@gmail.com"
type input "Franklin"
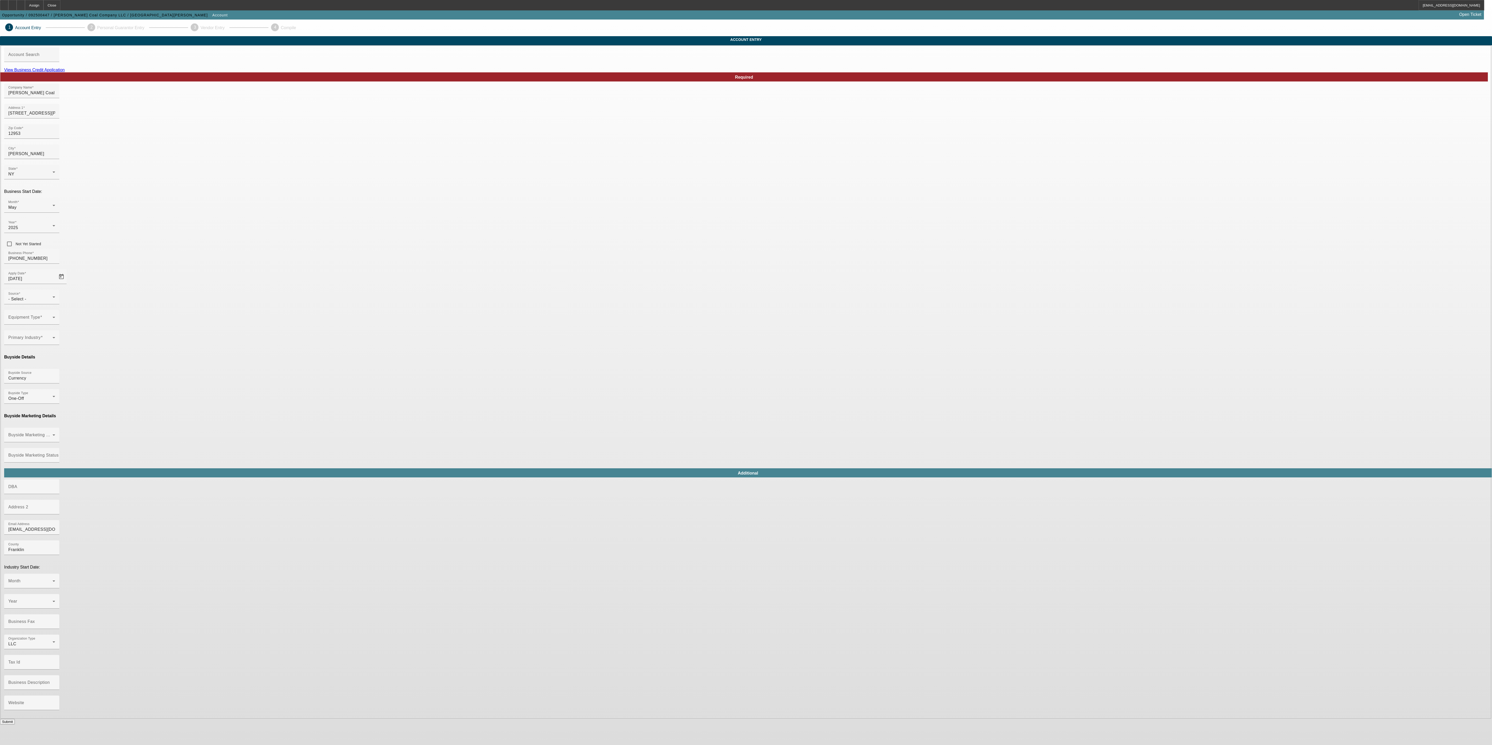
click at [537, 403] on body "Assign Close koconnor@beaconfunding.com Opportunity / 092500447 / Rockhill Coal…" at bounding box center [746, 372] width 1492 height 745
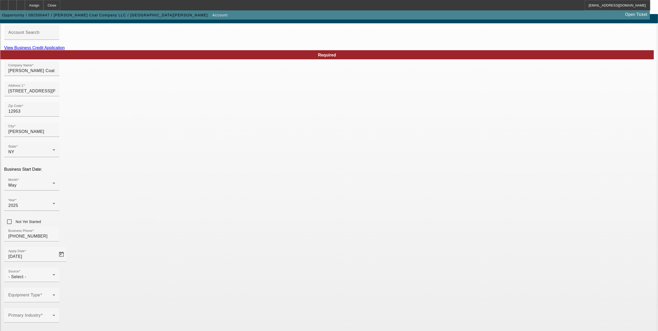
scroll to position [34, 0]
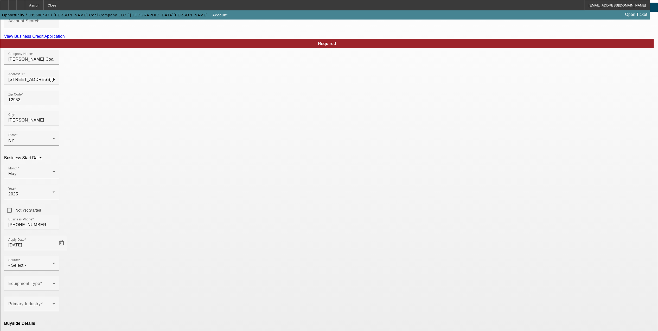
click at [53, 262] on div "- Select -" at bounding box center [30, 265] width 44 height 6
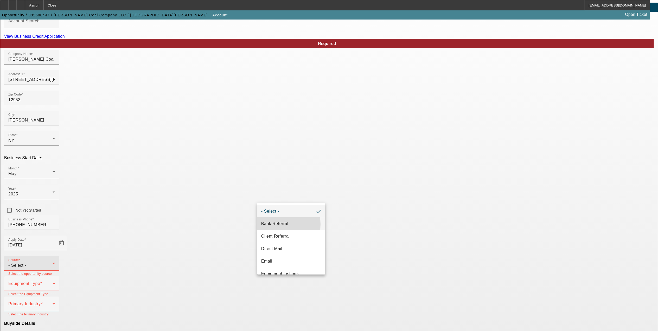
click at [278, 224] on span "Bank Referral" at bounding box center [274, 224] width 27 height 6
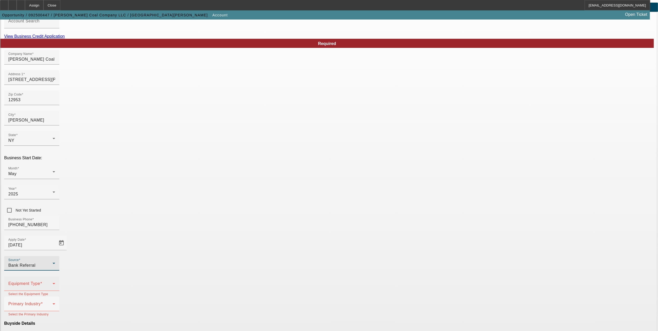
click at [53, 283] on span at bounding box center [30, 286] width 44 height 6
click at [367, 46] on div at bounding box center [329, 165] width 658 height 331
click at [65, 39] on link "View Business Credit Application" at bounding box center [34, 36] width 61 height 4
click at [53, 283] on span at bounding box center [30, 286] width 44 height 6
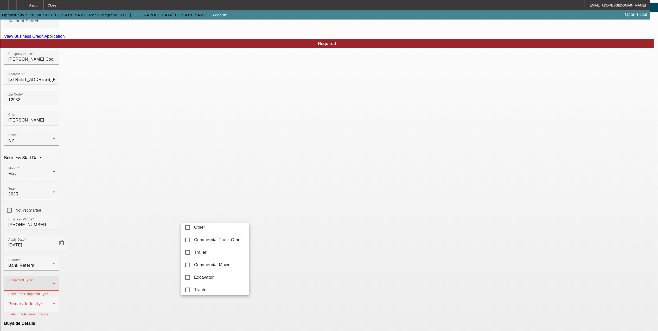
scroll to position [139, 0]
click at [211, 246] on span "Excavator" at bounding box center [204, 243] width 20 height 6
click at [256, 237] on div at bounding box center [329, 165] width 658 height 331
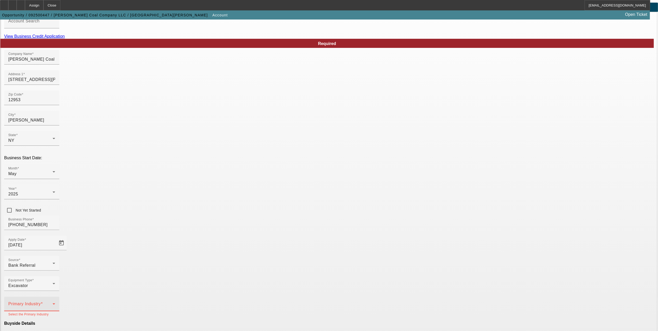
click at [53, 303] on span at bounding box center [30, 306] width 44 height 6
click at [209, 293] on span "Light Construction" at bounding box center [212, 294] width 36 height 6
click at [381, 293] on div at bounding box center [329, 165] width 658 height 331
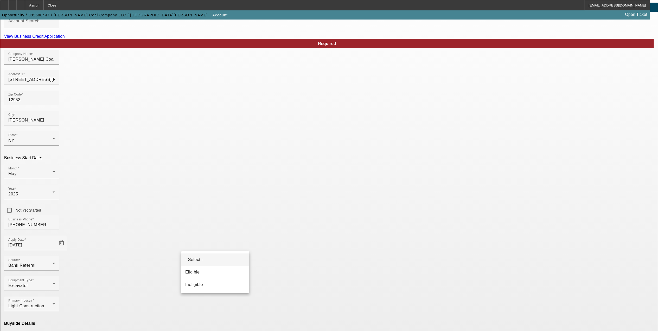
click at [232, 303] on div at bounding box center [329, 165] width 658 height 331
click at [215, 287] on mat-option "Ineligible" at bounding box center [215, 284] width 68 height 12
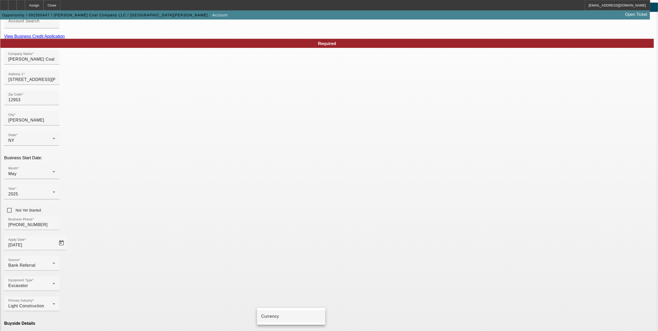
click at [274, 312] on mat-option "Currency" at bounding box center [291, 316] width 68 height 12
type input "Currency"
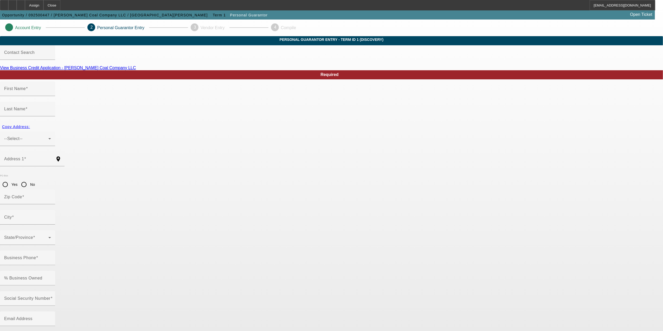
type input "Reid"
type input "Rockhill"
type input "291 Riley Rd"
radio input "true"
type input "12953"
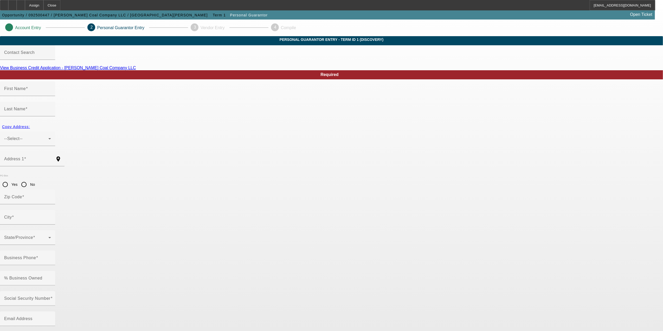
type input "Malone"
type input "(518) 769-5379"
type input "100"
type input "133-92-2334"
type input "rockhillcoal@gmail.com"
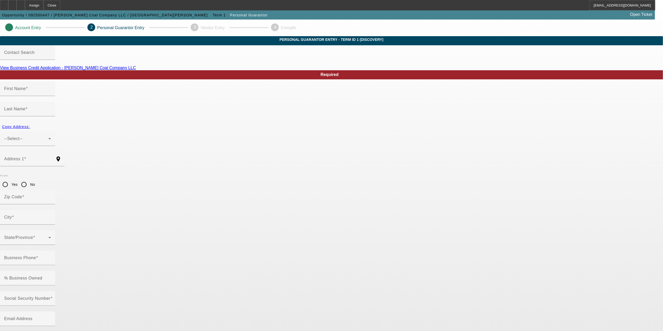
type input "P"
type input "(518) 769-5379"
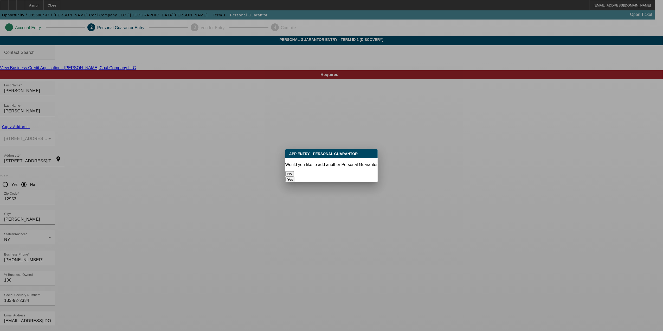
click at [294, 173] on button "No" at bounding box center [289, 173] width 9 height 5
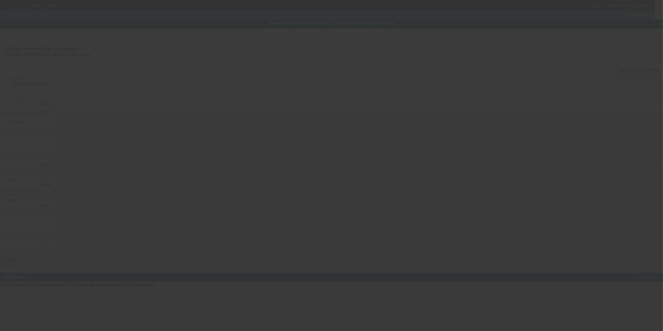
type input "$33,500.00"
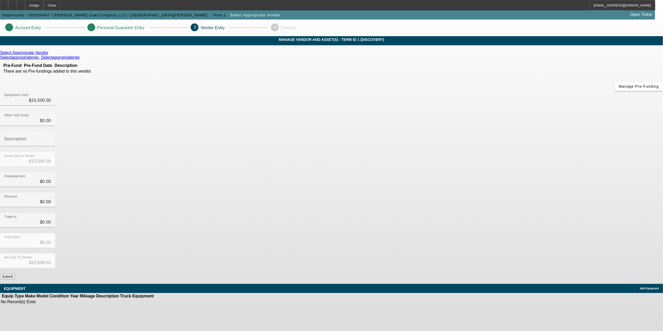
click at [15, 274] on button "Submit" at bounding box center [7, 276] width 15 height 5
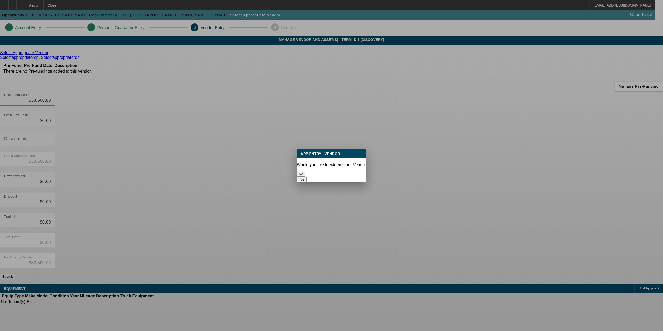
click at [305, 171] on button "No" at bounding box center [301, 173] width 9 height 5
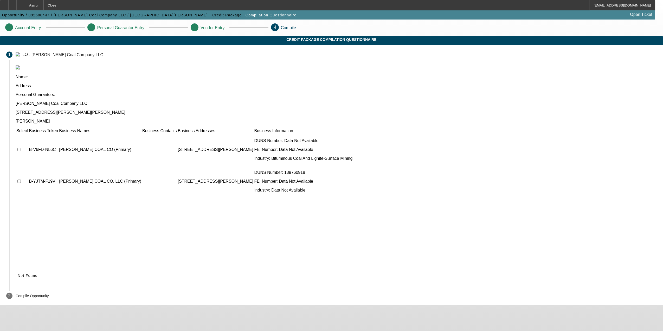
click at [21, 148] on input "checkbox" at bounding box center [18, 149] width 3 height 3
checkbox input "true"
click at [28, 166] on td at bounding box center [22, 181] width 12 height 31
click at [31, 273] on span "Submit" at bounding box center [24, 275] width 13 height 4
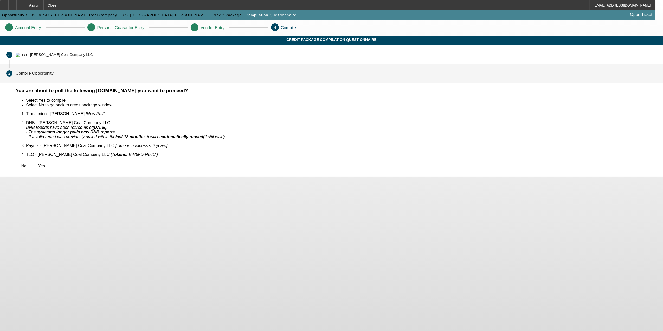
click at [226, 161] on div "No Yes" at bounding box center [336, 165] width 641 height 9
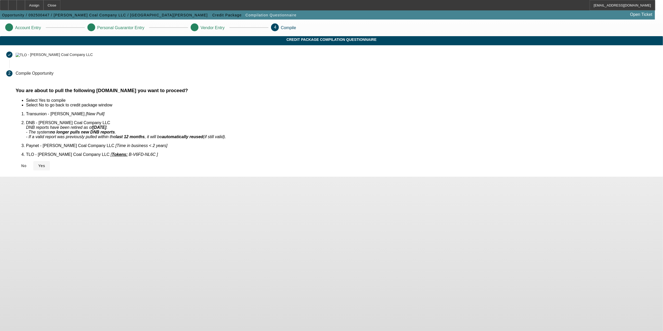
click at [45, 164] on span "Yes" at bounding box center [41, 166] width 7 height 4
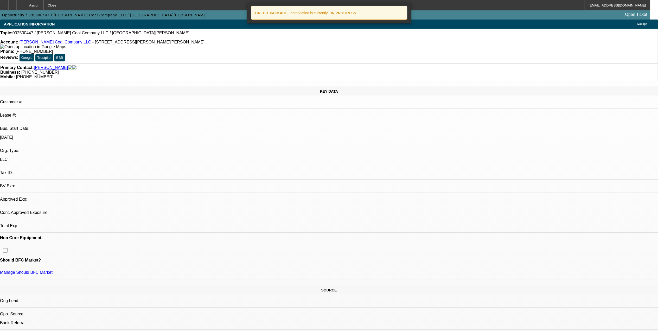
select select "0"
select select "2"
select select "0"
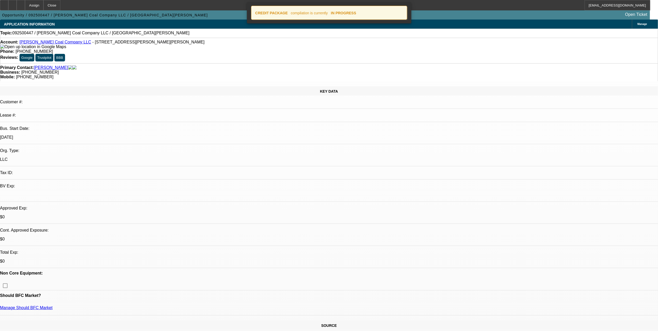
select select "1"
select select "2"
select select "6"
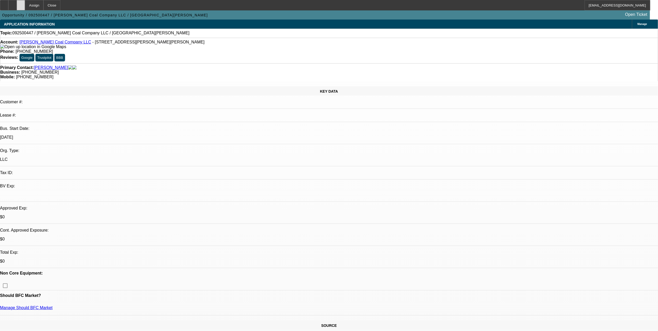
click at [25, 7] on div at bounding box center [21, 5] width 8 height 10
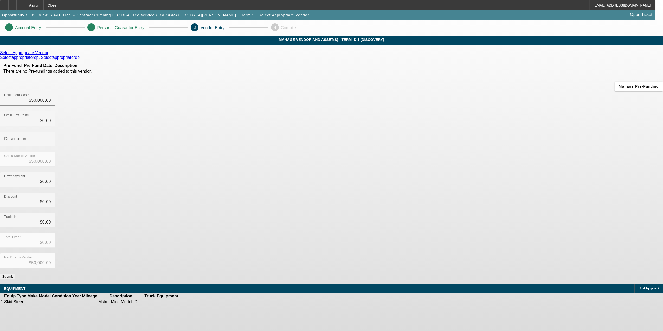
click at [15, 274] on button "Submit" at bounding box center [7, 276] width 15 height 5
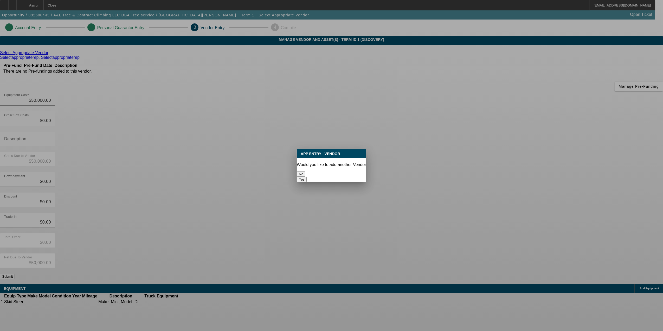
click at [305, 171] on button "No" at bounding box center [301, 173] width 9 height 5
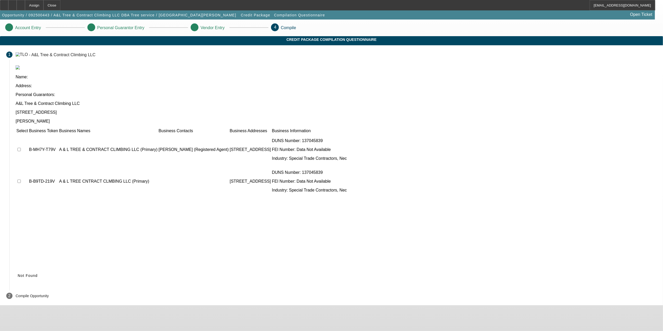
click at [21, 148] on input "checkbox" at bounding box center [18, 149] width 3 height 3
checkbox input "true"
click at [21, 179] on input "checkbox" at bounding box center [18, 180] width 3 height 3
checkbox input "true"
click at [18, 273] on icon at bounding box center [18, 275] width 0 height 4
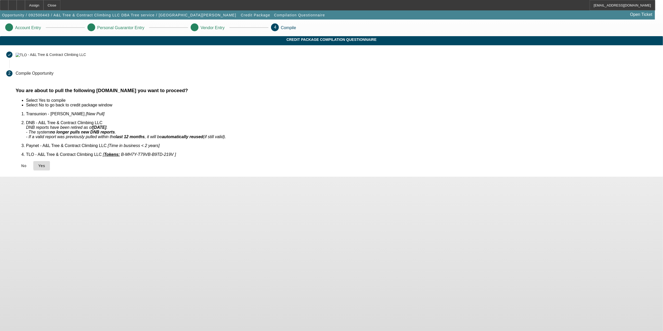
click at [45, 164] on span "Yes" at bounding box center [41, 166] width 7 height 4
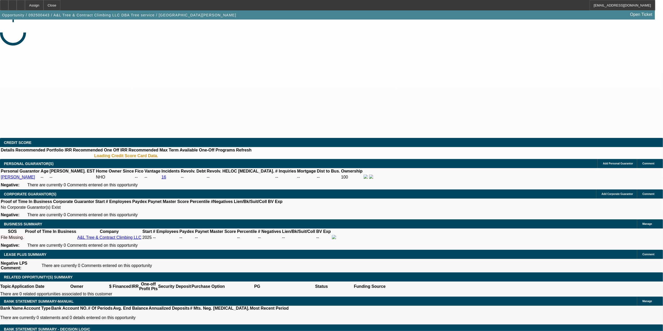
select select "0"
select select "2"
select select "0.1"
select select "4"
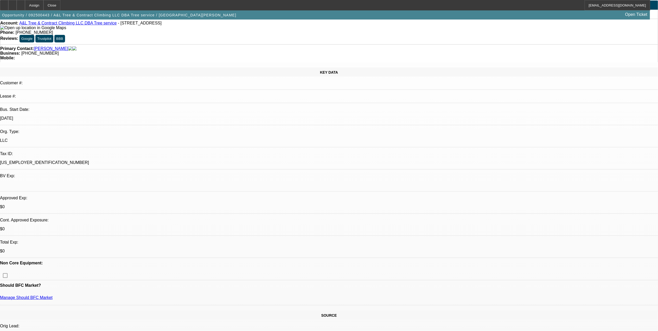
scroll to position [69, 0]
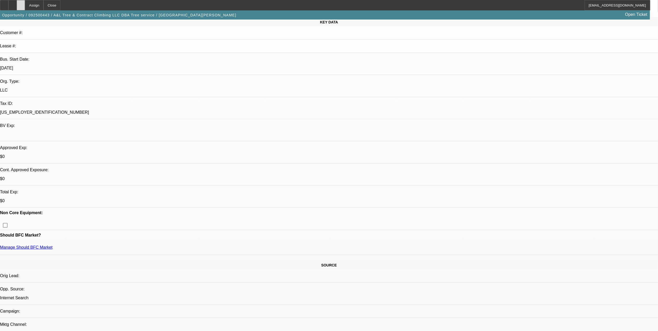
click at [25, 5] on div at bounding box center [21, 5] width 8 height 10
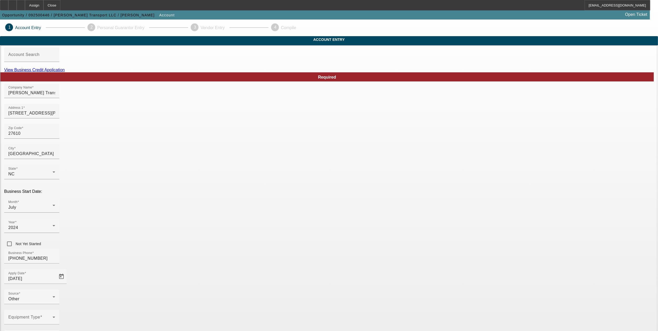
click at [53, 316] on span at bounding box center [30, 319] width 44 height 6
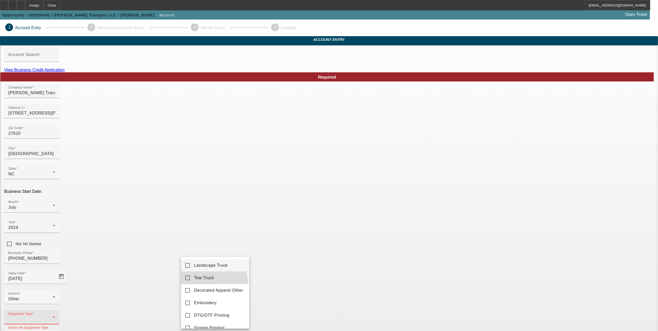
click at [214, 282] on mat-option "Tow Truck" at bounding box center [215, 278] width 68 height 12
click at [266, 288] on div at bounding box center [329, 165] width 658 height 331
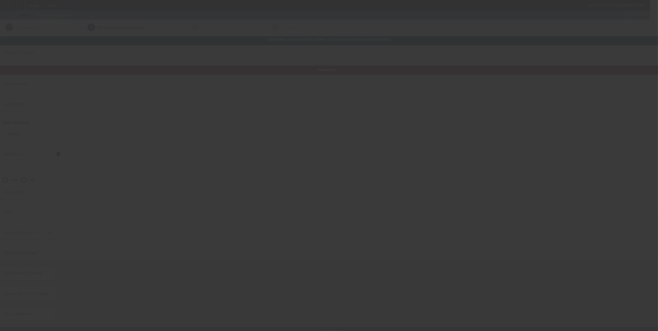
type input "[PERSON_NAME]"
type input "[STREET_ADDRESS]"
radio input "true"
type input "27610"
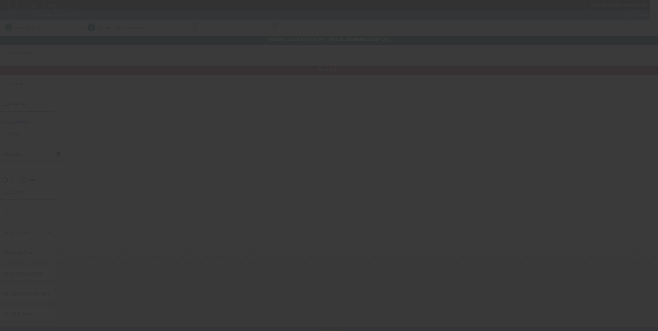
type input "[GEOGRAPHIC_DATA]"
type input "[PHONE_NUMBER]"
type input "100"
type input "238-83-7377"
type input "[EMAIL_ADDRESS][DOMAIN_NAME]"
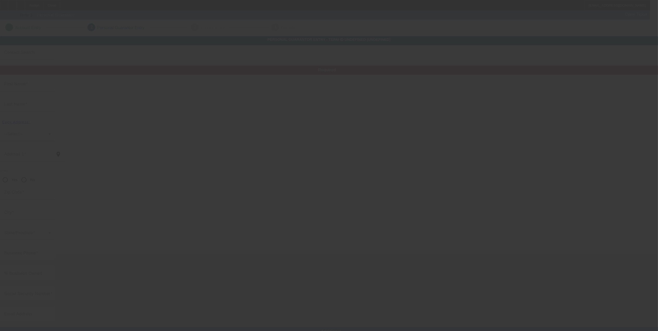
type input "[PHONE_NUMBER]"
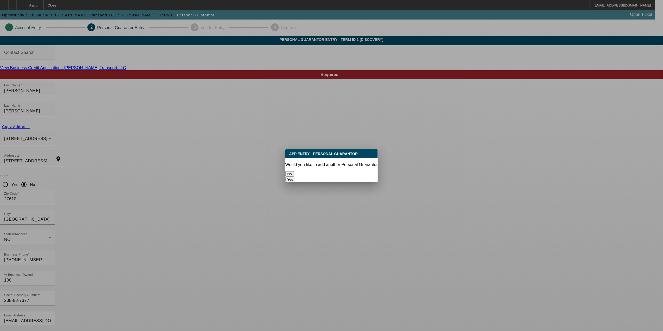
click at [294, 174] on button "No" at bounding box center [289, 173] width 9 height 5
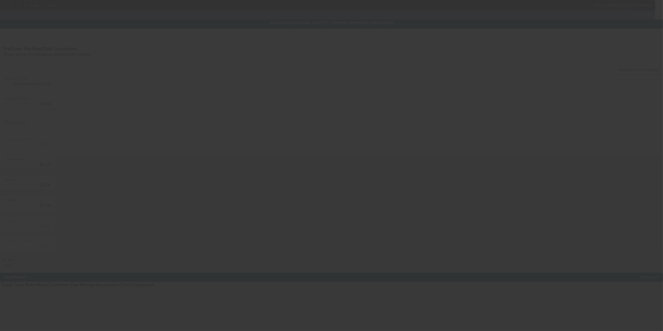
type input "$20,000.00"
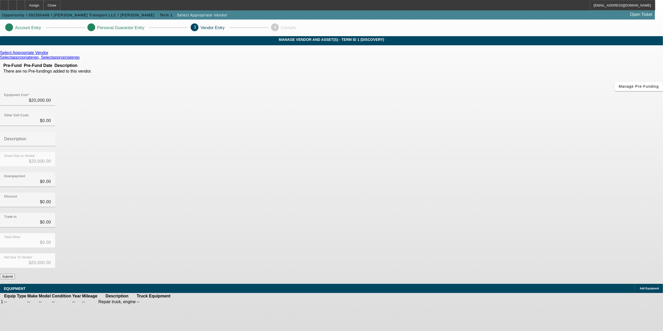
click at [15, 274] on button "Submit" at bounding box center [7, 276] width 15 height 5
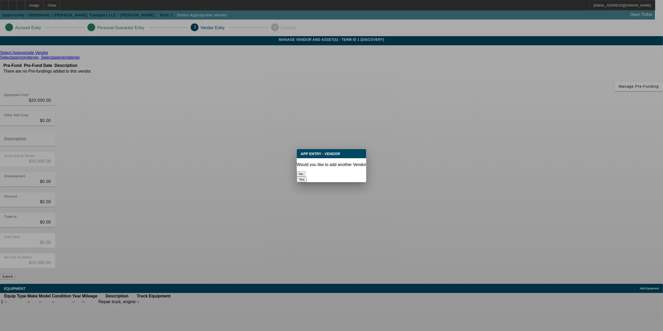
click at [305, 171] on button "No" at bounding box center [301, 173] width 9 height 5
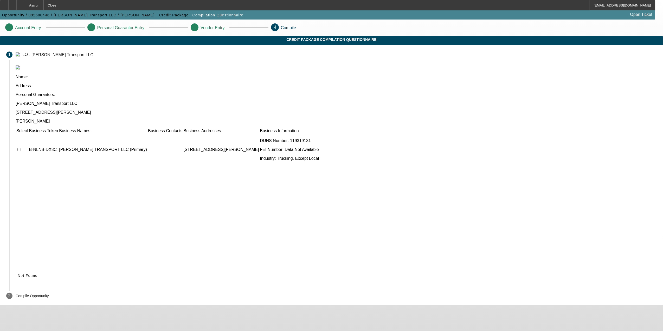
click at [21, 148] on input "checkbox" at bounding box center [18, 149] width 3 height 3
checkbox input "true"
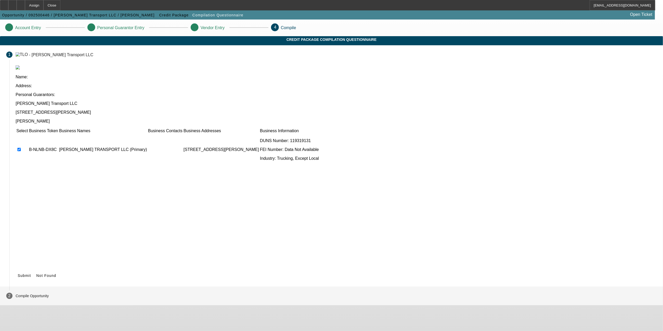
click at [18, 273] on icon at bounding box center [18, 275] width 0 height 4
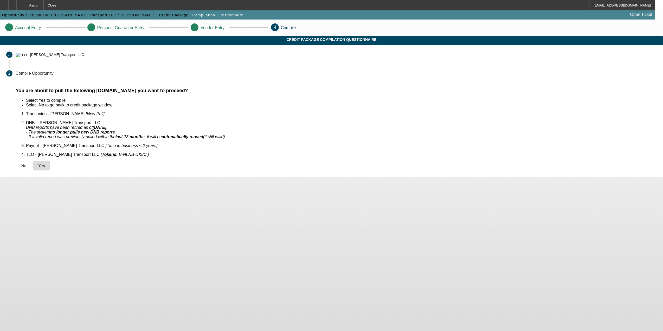
click at [45, 164] on span "Yes" at bounding box center [41, 166] width 7 height 4
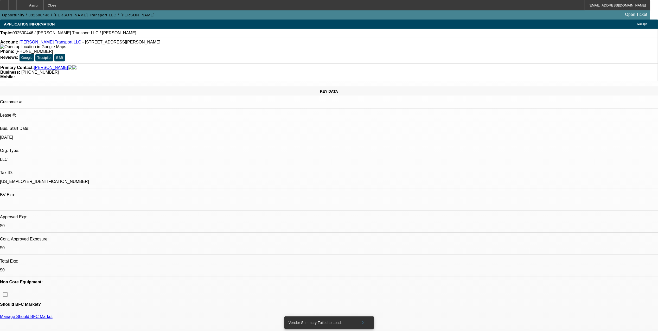
select select "0"
select select "2"
select select "0.1"
select select "1"
select select "2"
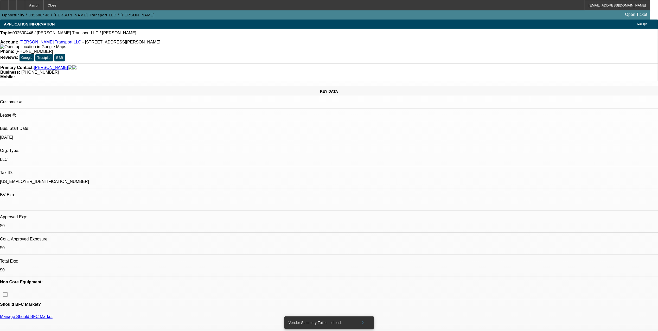
select select "4"
click at [25, 5] on div at bounding box center [21, 5] width 8 height 10
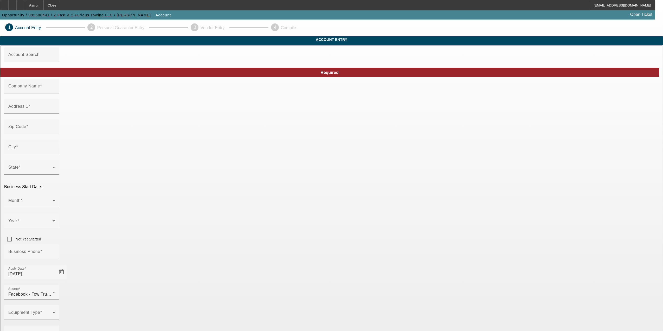
type input "2 Fast & 2 Furious Towing LLC"
type input "13540 Koinonia Dr"
type input "34114"
type input "[GEOGRAPHIC_DATA]"
type input "[PHONE_NUMBER]"
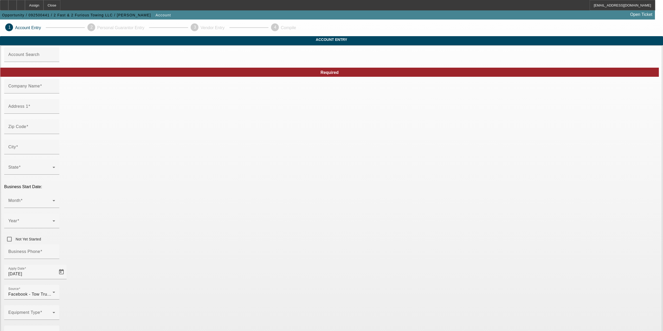
type input "[EMAIL_ADDRESS][DOMAIN_NAME]"
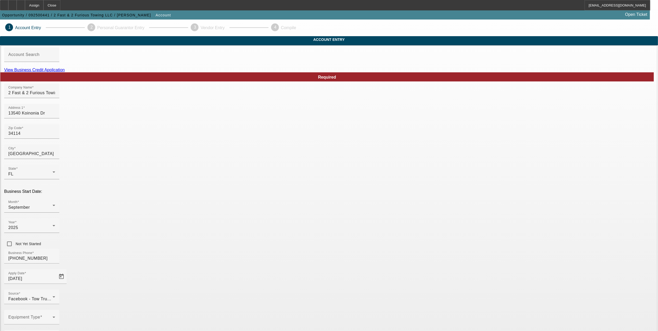
click at [55, 310] on div "Equipment Type" at bounding box center [31, 317] width 47 height 15
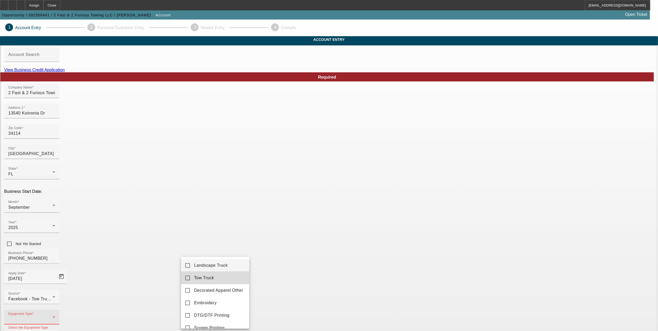
click at [220, 277] on mat-option "Tow Truck" at bounding box center [215, 278] width 68 height 12
click at [294, 264] on div at bounding box center [329, 165] width 658 height 331
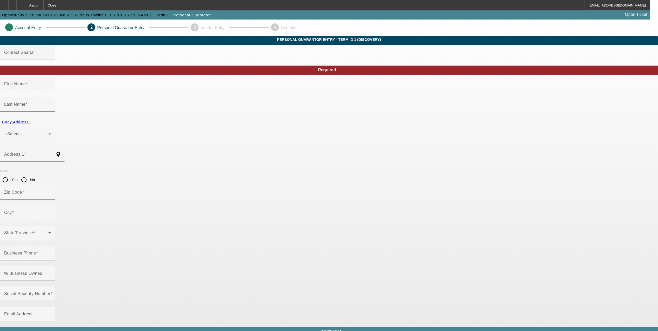
type input "Herby"
type input "Hippolite"
type input "13540 Koinonia Drive"
radio input "true"
type input "34114"
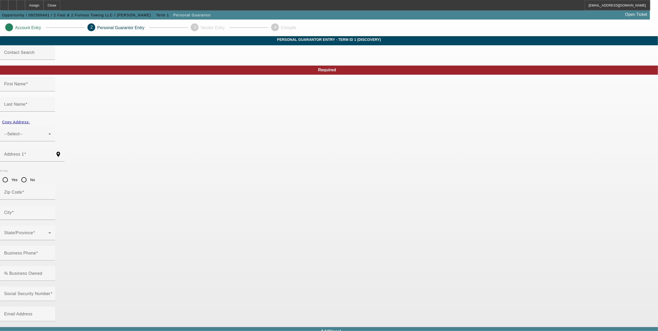
type input "Naples"
type input "(239) 707-5587"
type input "100"
type input "768-40-3405"
type input "2fast2furioustowing@gmail.com"
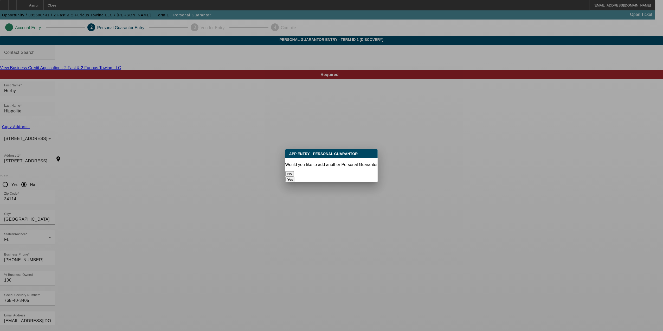
click at [294, 171] on button "No" at bounding box center [289, 173] width 9 height 5
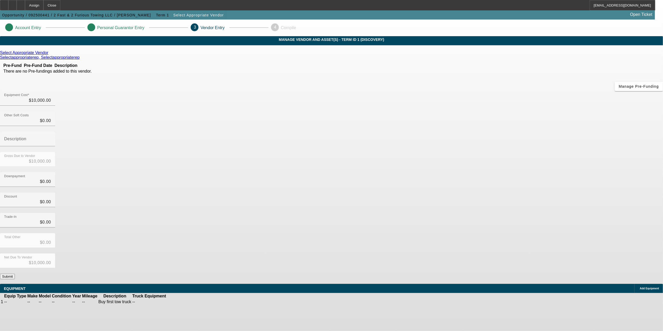
click at [15, 274] on button "Submit" at bounding box center [7, 276] width 15 height 5
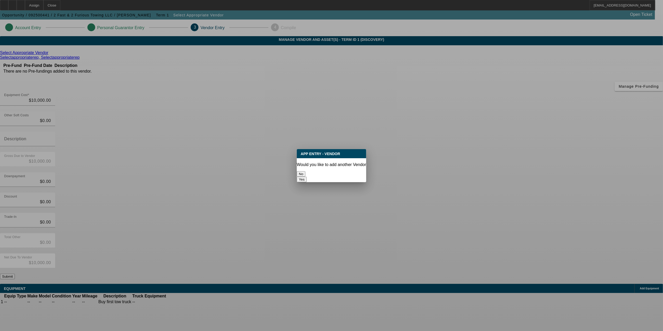
click at [305, 173] on button "No" at bounding box center [301, 173] width 9 height 5
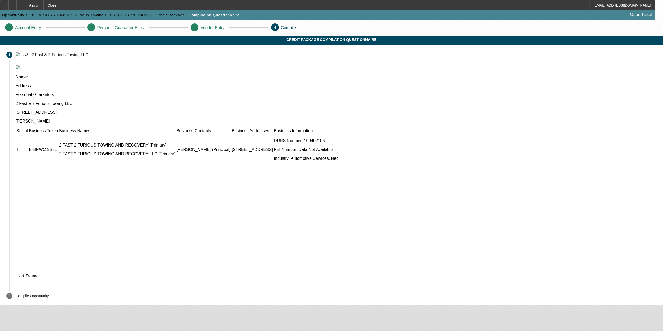
click at [21, 148] on input "checkbox" at bounding box center [18, 149] width 3 height 3
checkbox input "true"
drag, startPoint x: 439, startPoint y: 238, endPoint x: 436, endPoint y: 236, distance: 3.1
click at [18, 273] on icon at bounding box center [18, 275] width 0 height 4
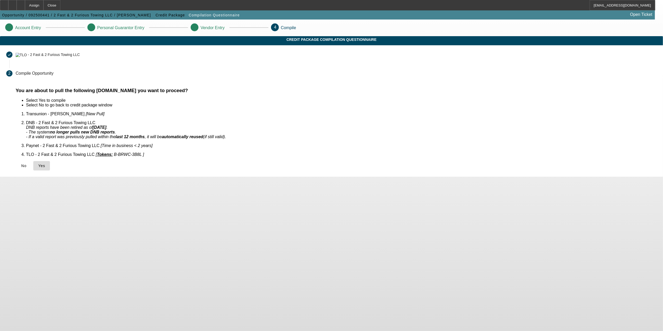
click at [50, 160] on span at bounding box center [41, 165] width 17 height 12
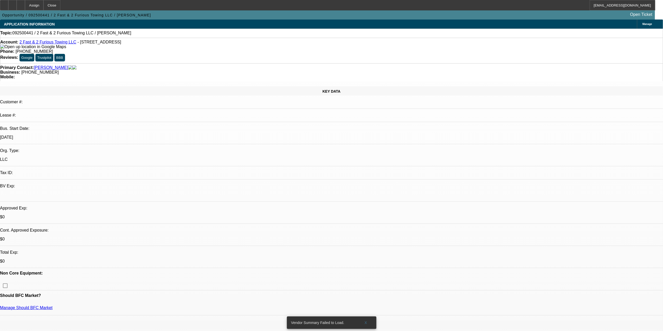
select select "0"
select select "2"
select select "0.1"
select select "4"
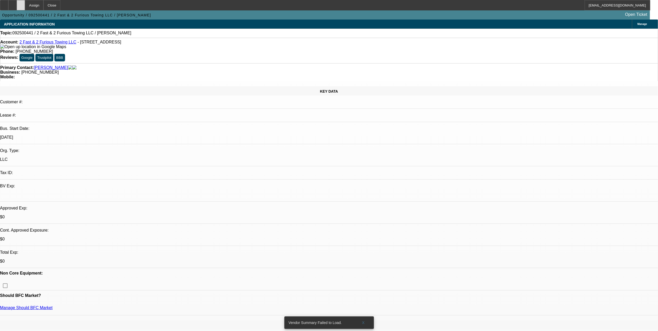
drag, startPoint x: 32, startPoint y: 8, endPoint x: 38, endPoint y: 8, distance: 6.2
click at [25, 8] on div at bounding box center [21, 5] width 8 height 10
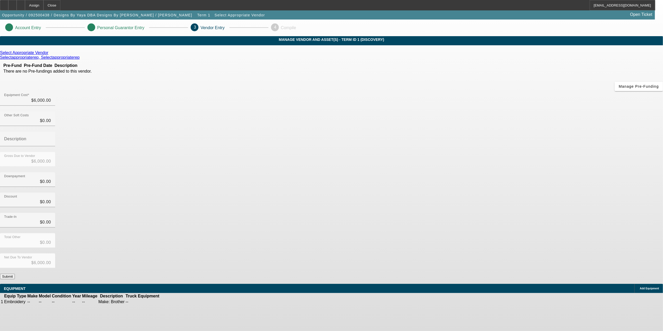
click at [15, 274] on button "Submit" at bounding box center [7, 276] width 15 height 5
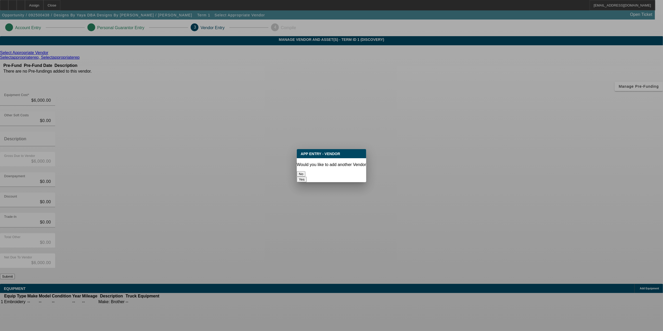
click at [305, 171] on button "No" at bounding box center [301, 173] width 9 height 5
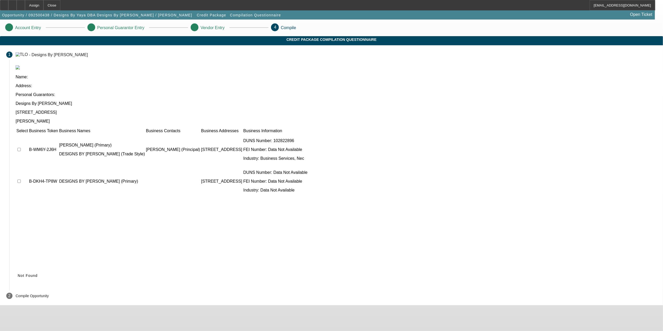
click at [21, 179] on input "checkbox" at bounding box center [18, 180] width 3 height 3
checkbox input "true"
click at [21, 148] on input "checkbox" at bounding box center [18, 149] width 3 height 3
checkbox input "true"
click at [31, 273] on span "Submit" at bounding box center [24, 275] width 13 height 4
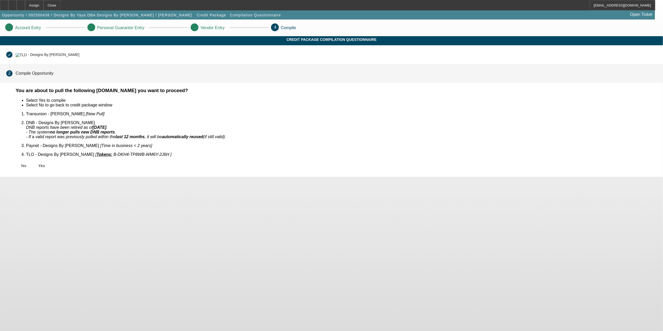
click at [38, 164] on icon at bounding box center [38, 166] width 0 height 4
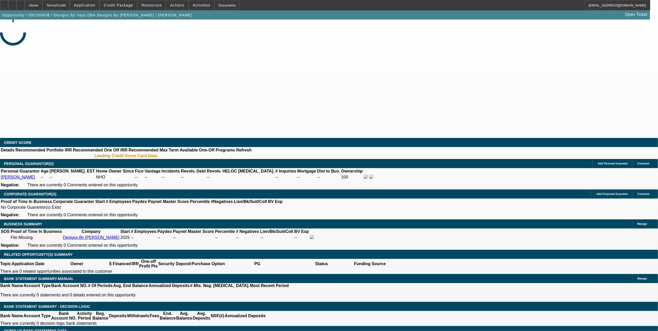
select select "0"
select select "2"
select select "0.1"
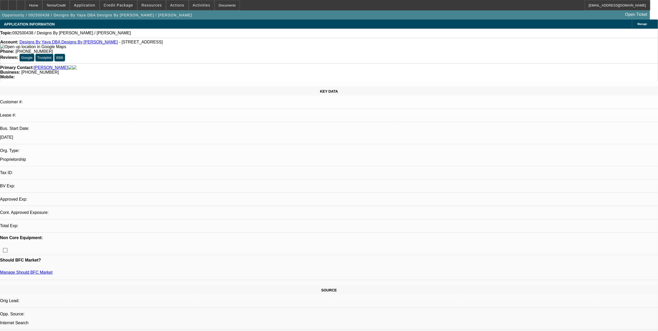
select select "1"
select select "2"
select select "4"
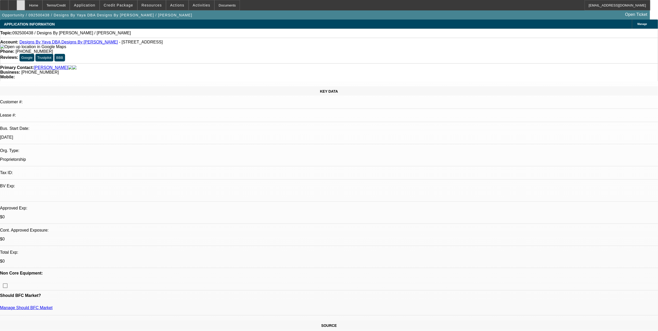
click at [25, 8] on div at bounding box center [21, 5] width 8 height 10
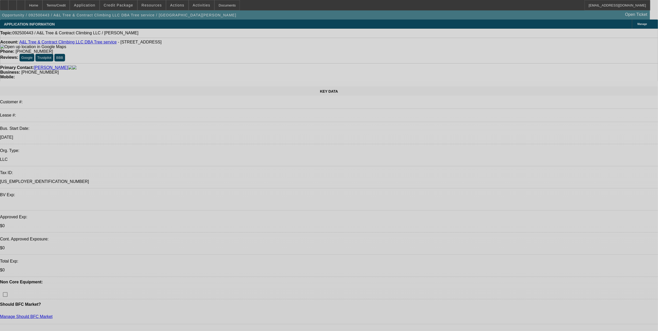
select select "0"
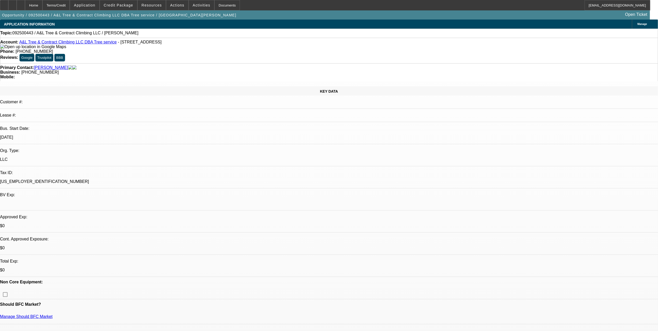
select select "2"
select select "0.1"
select select "1"
select select "2"
select select "4"
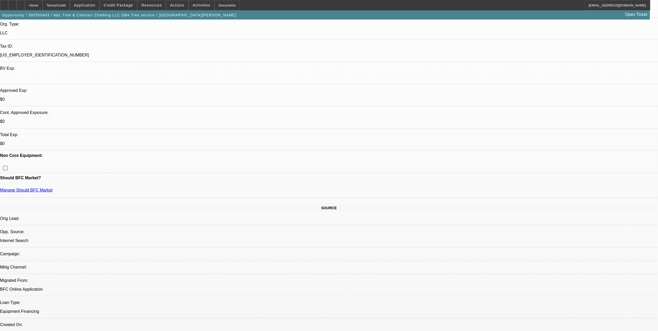
scroll to position [139, 0]
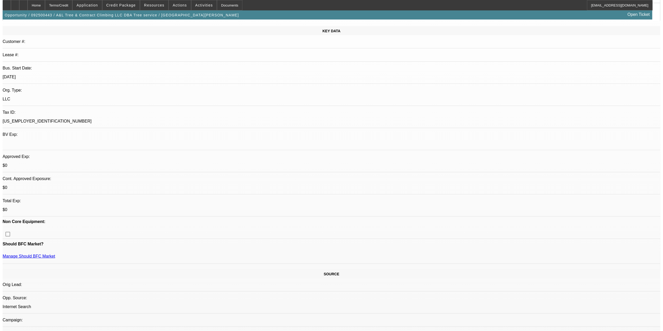
scroll to position [0, 0]
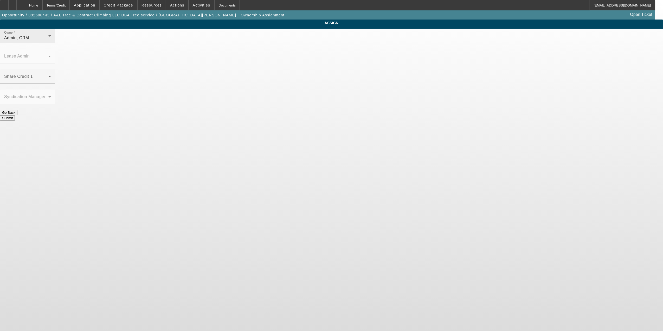
click at [51, 43] on div "Owner Admin, CRM" at bounding box center [27, 36] width 47 height 15
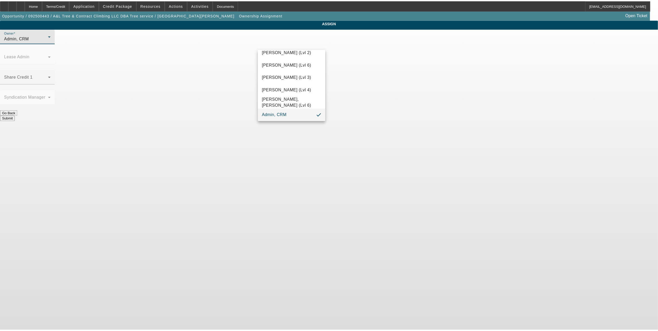
scroll to position [27, 0]
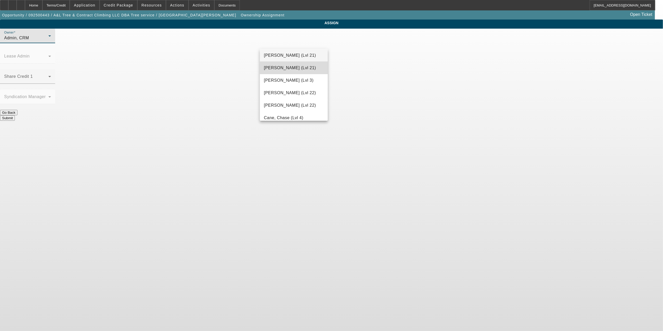
click at [296, 71] on mat-option "[PERSON_NAME] (Lvl 21)" at bounding box center [294, 68] width 68 height 12
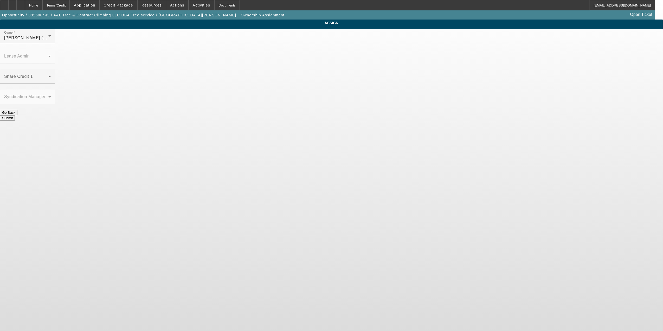
click at [15, 115] on button "Submit" at bounding box center [7, 117] width 15 height 5
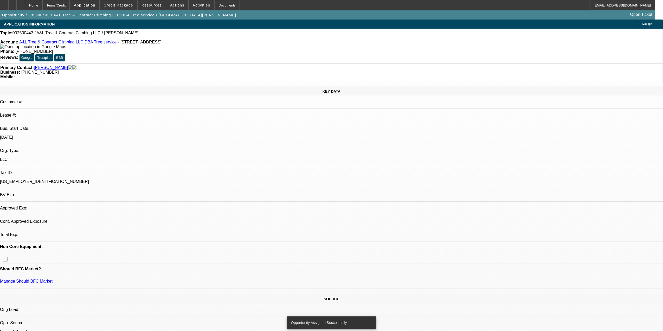
select select "0"
select select "2"
select select "0.1"
select select "4"
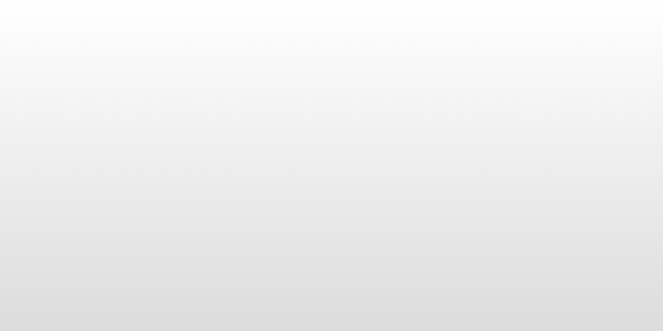
select select "0"
select select "2"
select select "0.1"
select select "4"
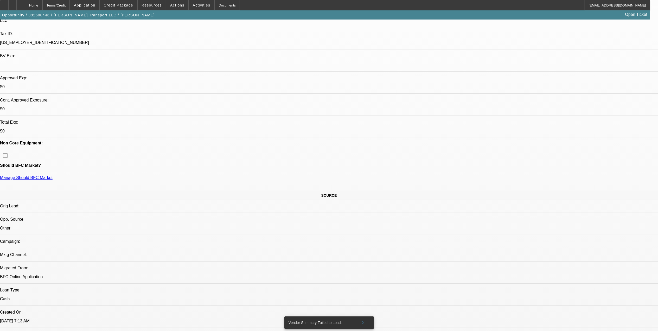
scroll to position [139, 0]
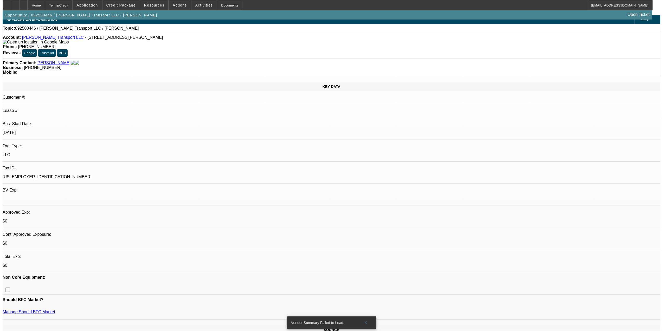
scroll to position [0, 0]
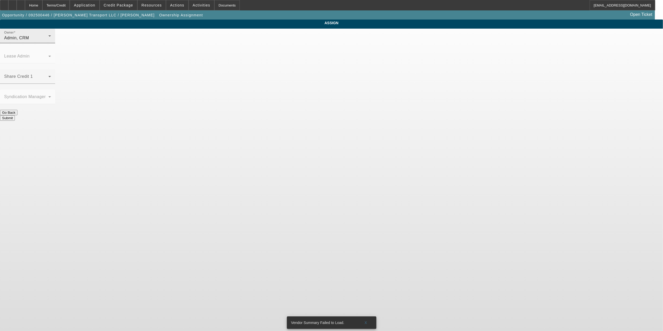
click at [51, 40] on div "Owner Admin, CRM" at bounding box center [27, 36] width 47 height 15
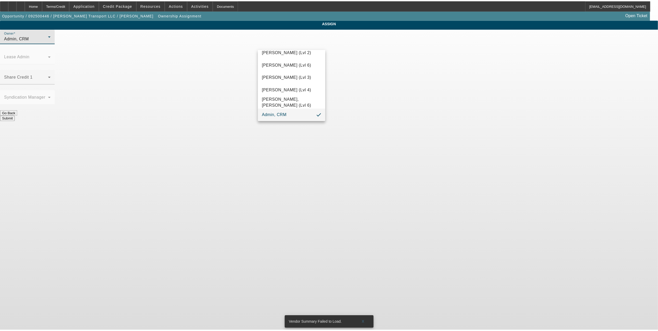
scroll to position [27, 0]
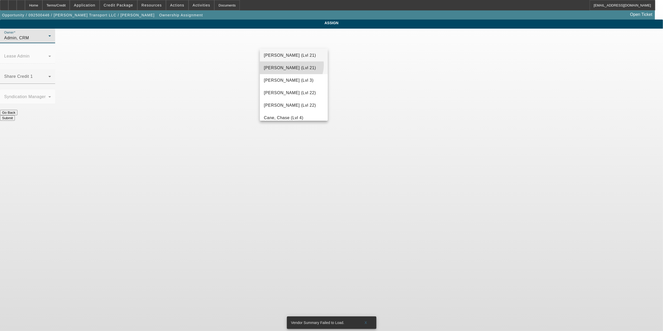
click at [291, 65] on span "Arida, Michael (Lvl 21)" at bounding box center [290, 68] width 52 height 6
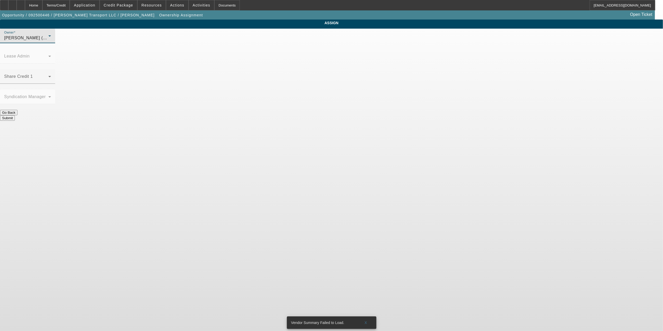
click at [15, 115] on button "Submit" at bounding box center [7, 117] width 15 height 5
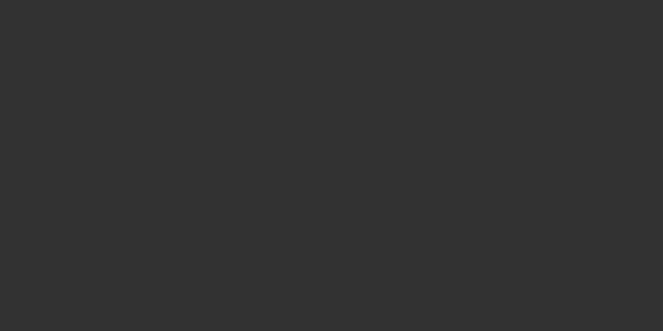
select select "0"
select select "2"
select select "0.1"
select select "4"
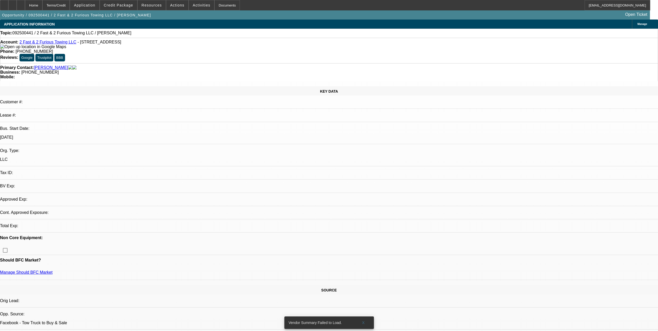
select select "0"
select select "2"
select select "0.1"
select select "4"
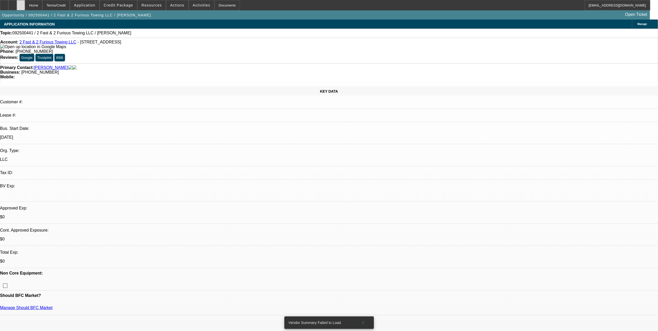
click at [25, 4] on div at bounding box center [21, 5] width 8 height 10
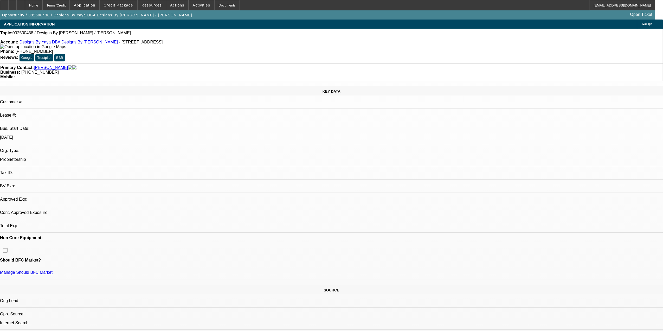
select select "0"
select select "2"
select select "0.1"
select select "4"
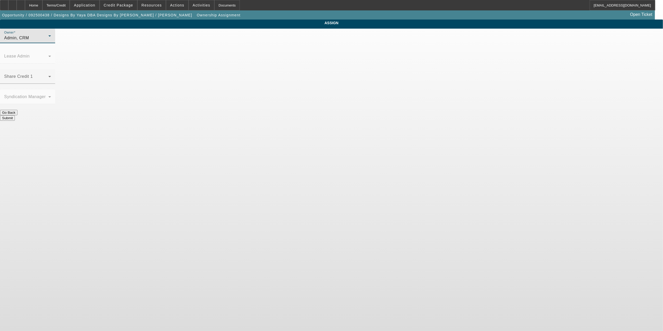
click at [48, 41] on div "Admin, CRM" at bounding box center [26, 38] width 44 height 6
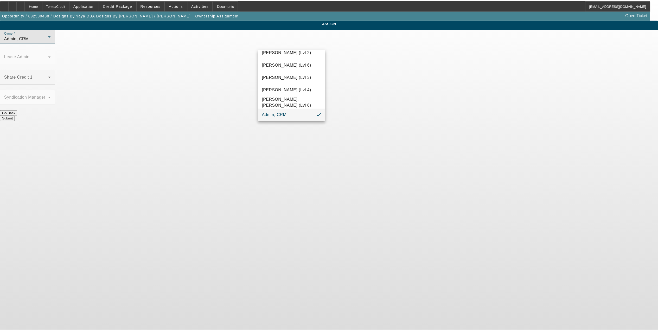
scroll to position [27, 0]
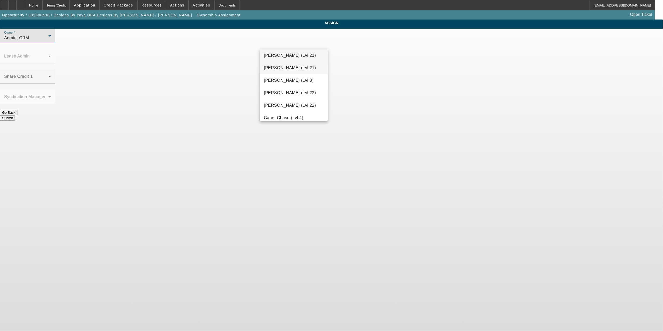
click at [294, 67] on span "Arida, Michael (Lvl 21)" at bounding box center [290, 68] width 52 height 6
click at [15, 115] on button "Submit" at bounding box center [7, 117] width 15 height 5
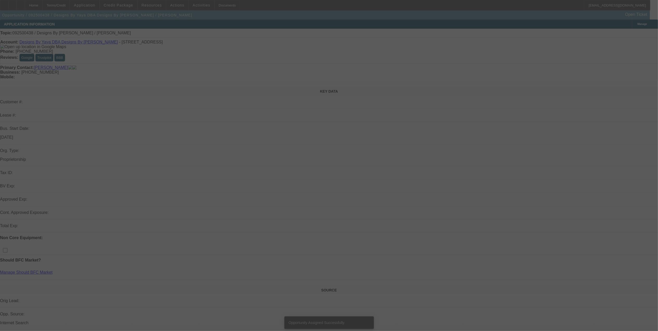
select select "0"
select select "2"
select select "0.1"
select select "4"
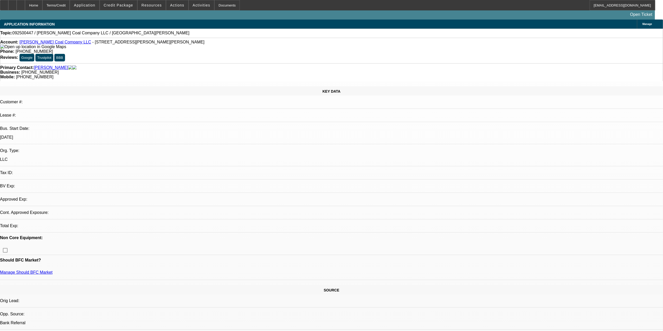
select select "0"
select select "2"
select select "0"
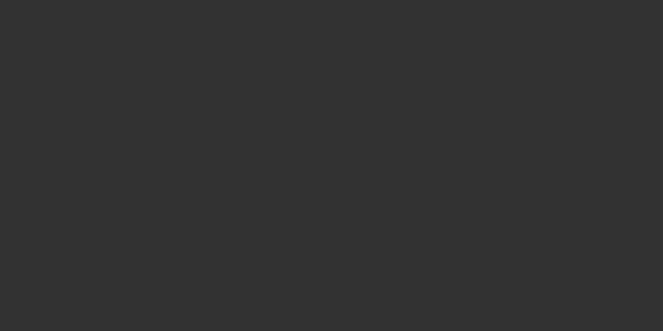
select select "1"
select select "2"
select select "6"
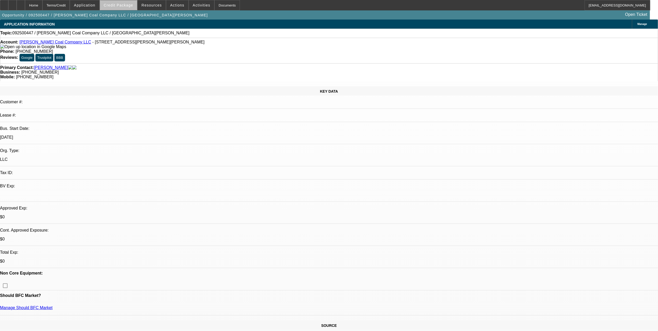
click at [133, 7] on span "Credit Package" at bounding box center [118, 5] width 29 height 4
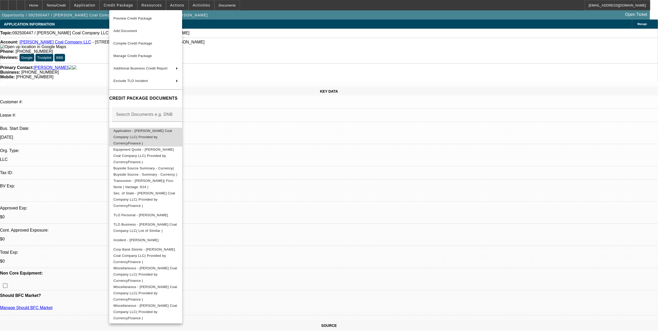
click at [155, 128] on button "Application - Rockhill Coal Company LLC( Provided by CurrencyFinance )" at bounding box center [145, 136] width 73 height 19
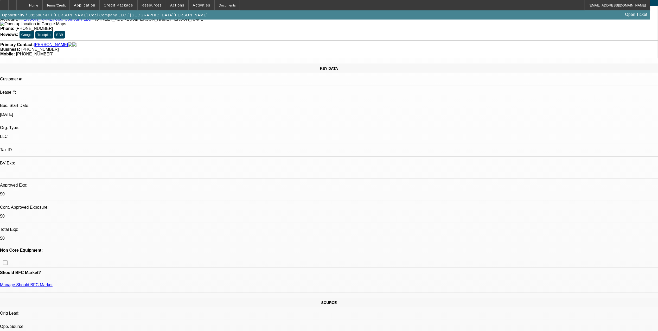
scroll to position [35, 0]
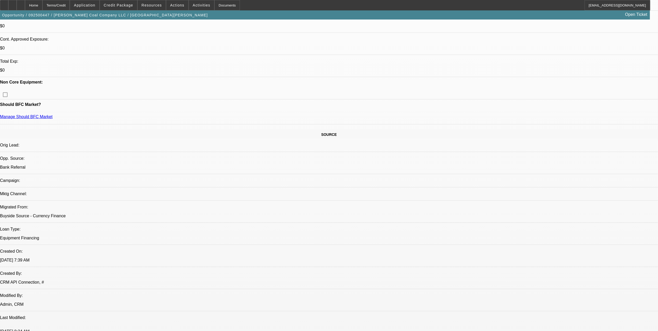
scroll to position [208, 0]
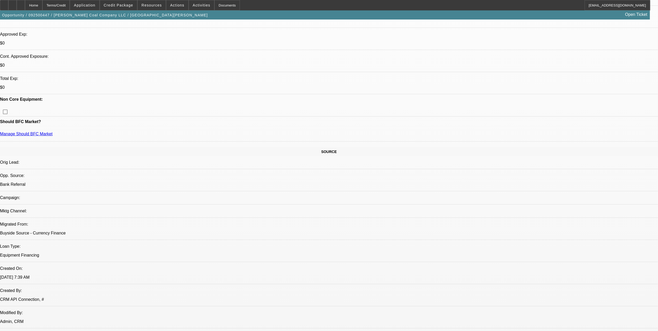
scroll to position [243, 0]
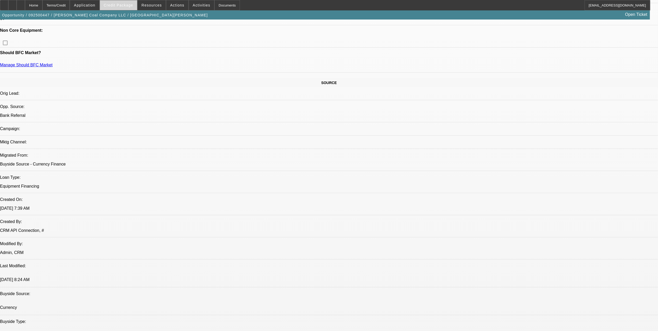
click at [137, 8] on span at bounding box center [118, 5] width 37 height 12
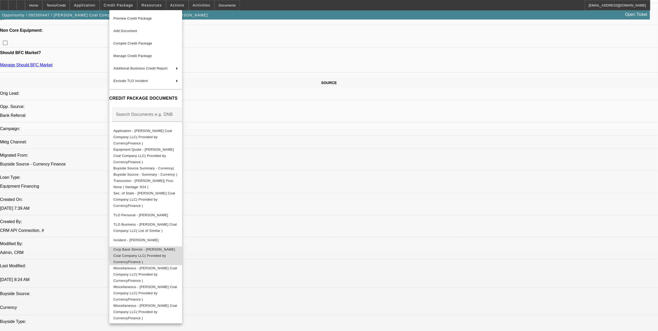
click at [175, 247] on span "Corp Bank Stmnts - Rockhill Coal Company LLC( Provided by CurrencyFinance )" at bounding box center [144, 255] width 62 height 16
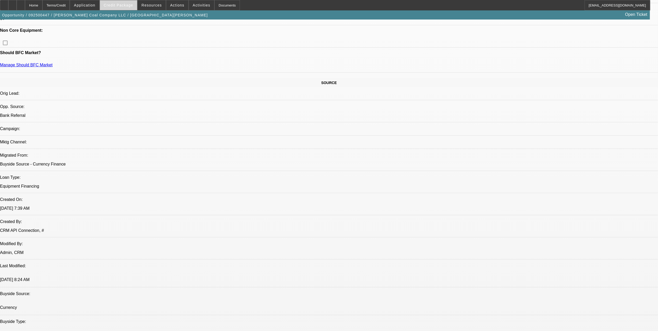
click at [121, 7] on span "Credit Package" at bounding box center [118, 5] width 29 height 4
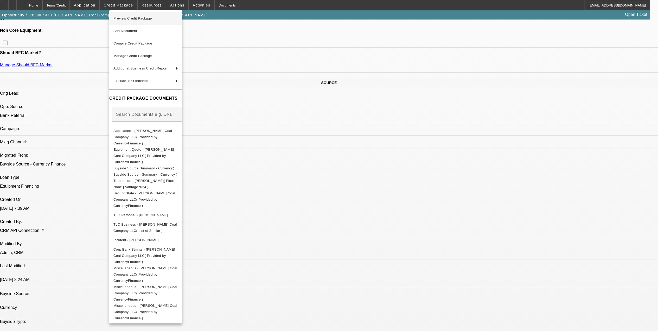
click at [170, 19] on span "Preview Credit Package" at bounding box center [145, 18] width 65 height 6
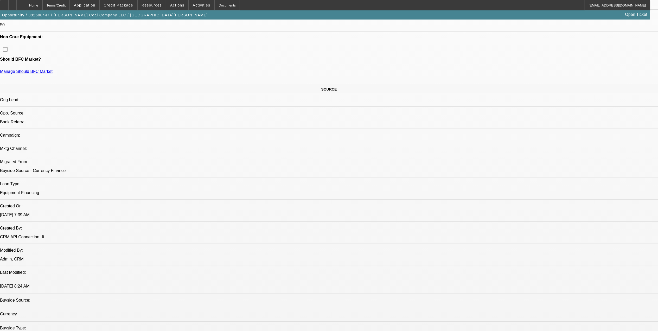
scroll to position [139, 0]
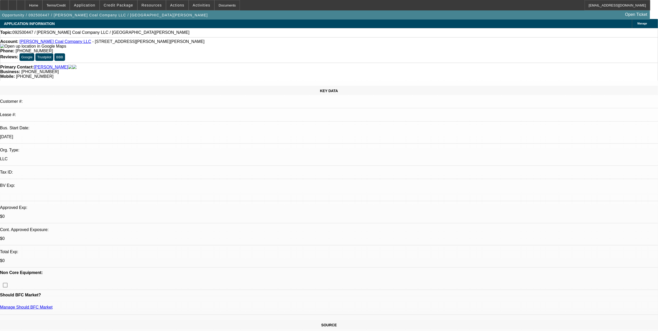
scroll to position [0, 0]
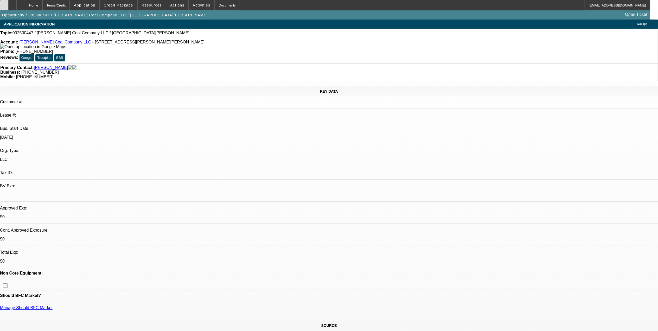
click at [8, 9] on div at bounding box center [4, 5] width 8 height 10
click at [127, 5] on span "Credit Package" at bounding box center [118, 5] width 29 height 4
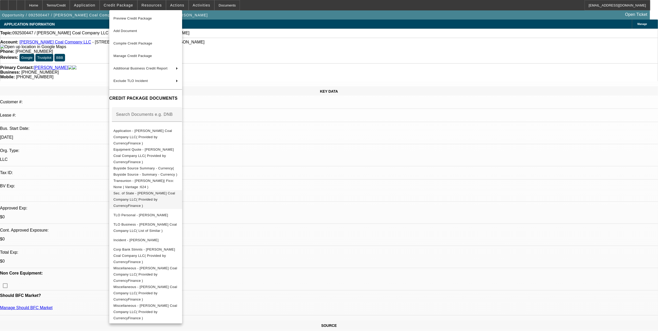
click at [147, 191] on span "Sec. of State - Rockhill Coal Company LLC( Provided by CurrencyFinance )" at bounding box center [144, 199] width 62 height 16
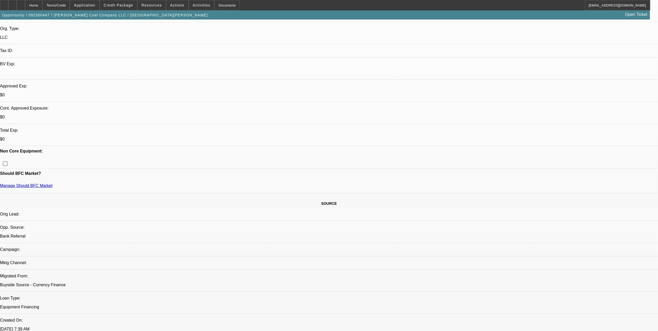
scroll to position [139, 0]
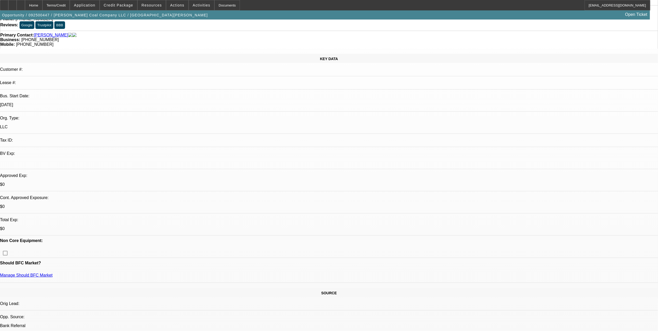
scroll to position [0, 0]
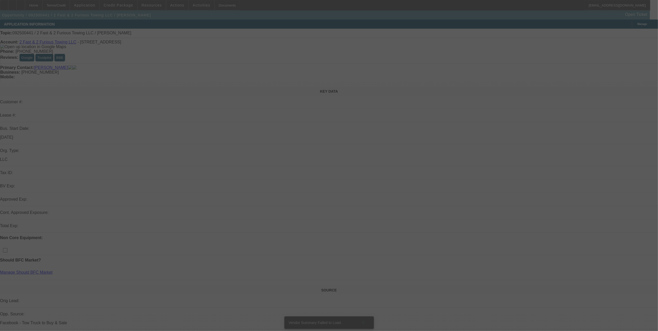
scroll to position [35, 0]
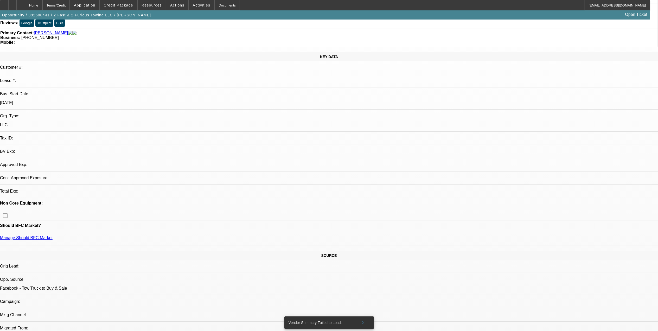
select select "0"
select select "2"
select select "0.1"
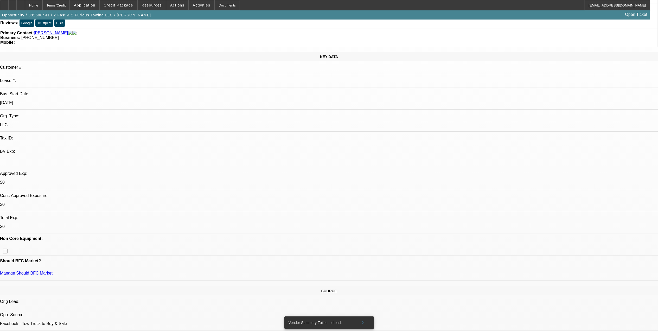
select select "1"
select select "2"
select select "4"
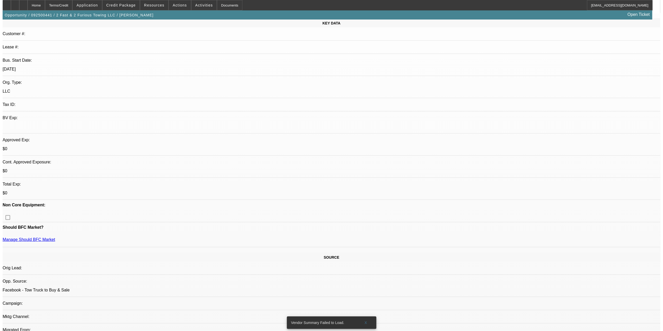
scroll to position [0, 0]
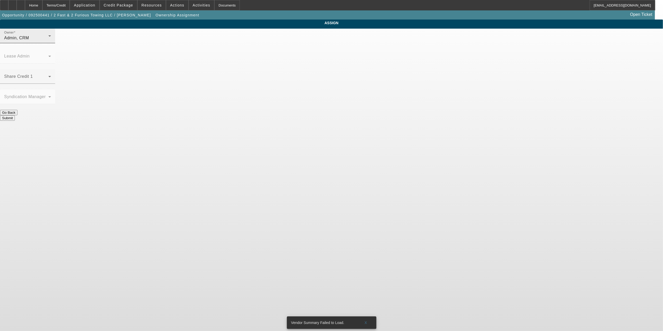
click at [51, 38] on div "Owner Admin, CRM" at bounding box center [27, 36] width 47 height 15
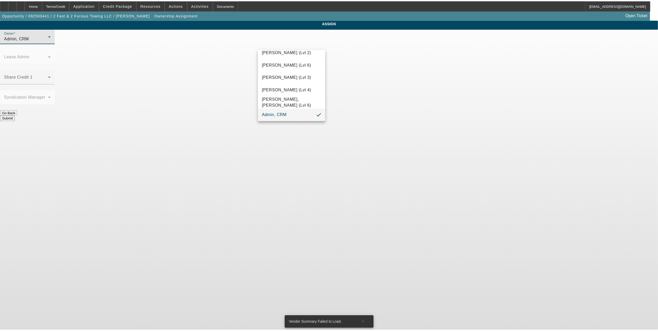
scroll to position [27, 0]
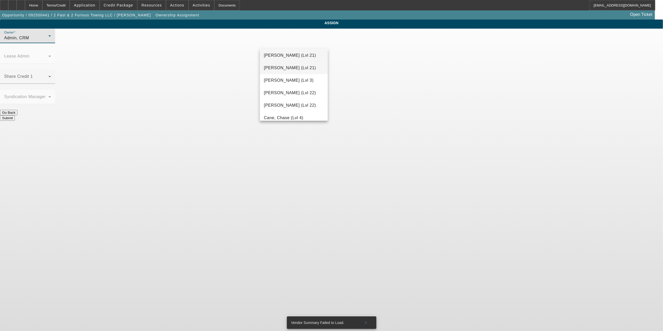
click at [287, 65] on span "Arida, Michael (Lvl 21)" at bounding box center [290, 68] width 52 height 6
click at [15, 115] on button "Submit" at bounding box center [7, 117] width 15 height 5
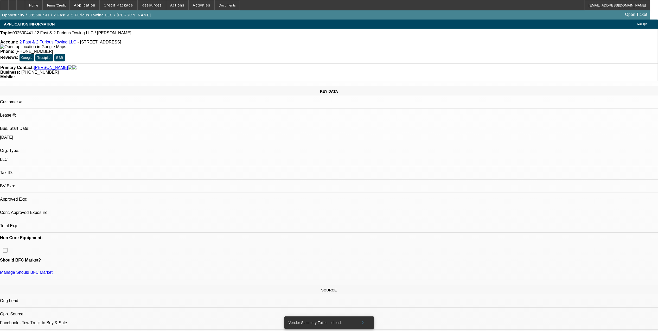
select select "0"
select select "2"
select select "0.1"
select select "4"
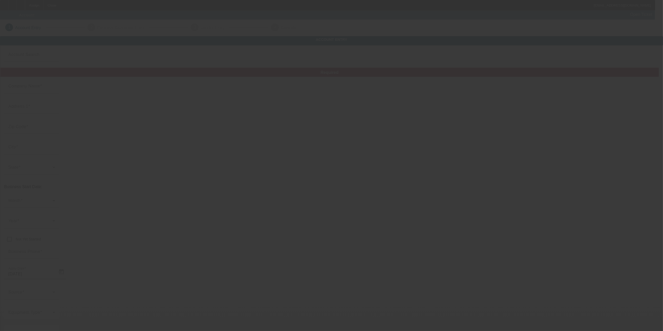
type input "Currency"
type input "[PERSON_NAME]"
type input "[STREET_ADDRESS][PERSON_NAME]"
type input "62454"
type input "[PERSON_NAME]"
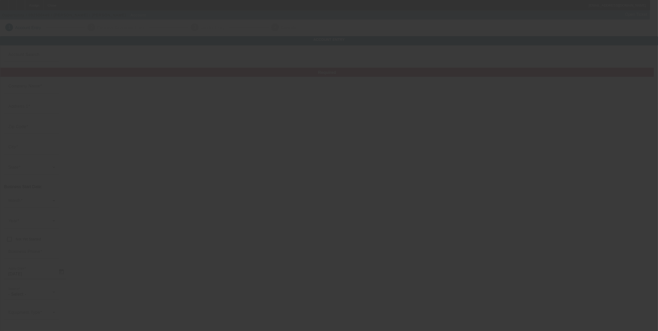
type input "[PHONE_NUMBER]"
type input "[EMAIL_ADDRESS][DOMAIN_NAME]"
type input "[PERSON_NAME]"
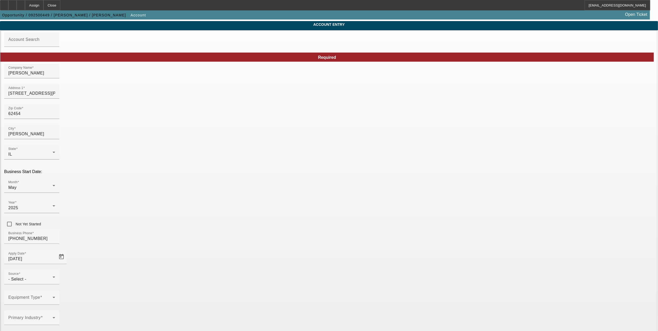
scroll to position [29, 0]
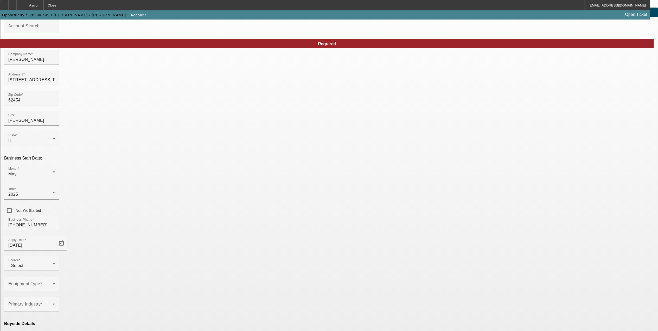
click at [210, 285] on mat-option "Ineligible" at bounding box center [215, 284] width 68 height 12
click at [271, 314] on span "Currency" at bounding box center [270, 316] width 18 height 4
type input "Currency"
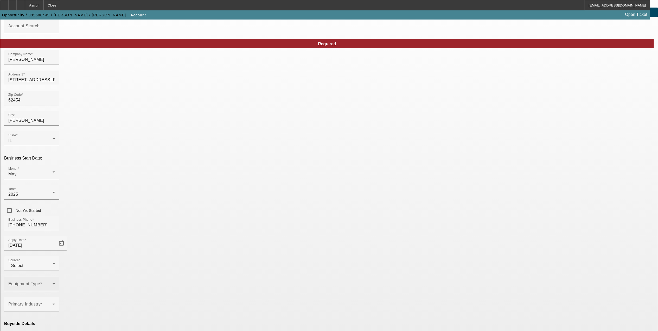
click at [53, 283] on span at bounding box center [30, 286] width 44 height 6
click at [206, 234] on mat-option "Other" at bounding box center [215, 227] width 68 height 12
click at [277, 240] on div at bounding box center [329, 165] width 658 height 331
click at [223, 321] on div "Buyside Details" at bounding box center [329, 328] width 650 height 14
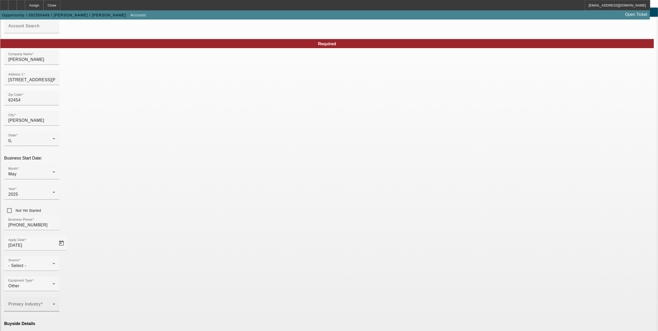
click at [53, 303] on span at bounding box center [30, 306] width 44 height 6
drag, startPoint x: 215, startPoint y: 267, endPoint x: 211, endPoint y: 299, distance: 32.2
click at [211, 299] on div "Towing Landscape/Hardscape Decorated Apparel Septic Light Construction Other" at bounding box center [215, 280] width 68 height 72
click at [211, 298] on mat-option "Light Construction" at bounding box center [215, 302] width 68 height 12
click at [273, 249] on div at bounding box center [329, 165] width 658 height 331
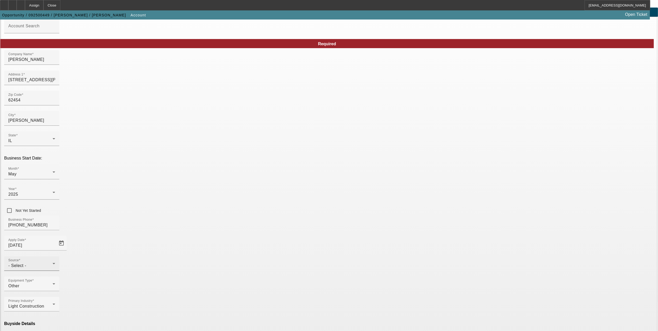
click at [53, 262] on div "- Select -" at bounding box center [30, 265] width 44 height 6
click at [288, 219] on mat-option "Bank Referral" at bounding box center [291, 223] width 68 height 12
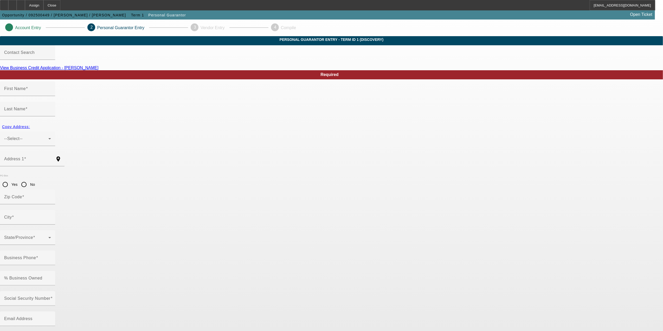
type input "Misty"
type input "Roy"
type input "607 West Mefford Street"
radio input "true"
type input "62454"
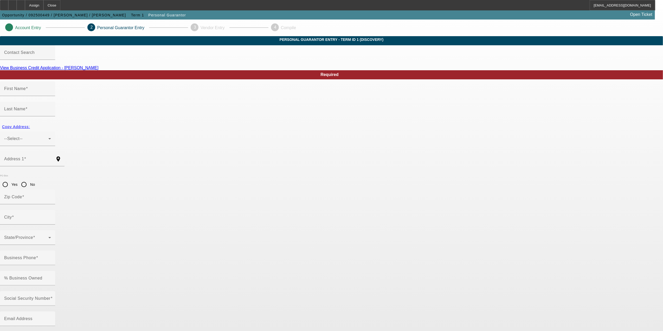
type input "Robinson"
type input "(618) 737-5662"
type input "100"
type input "329-78-6896"
type input "rcrjr1975@gmail.com"
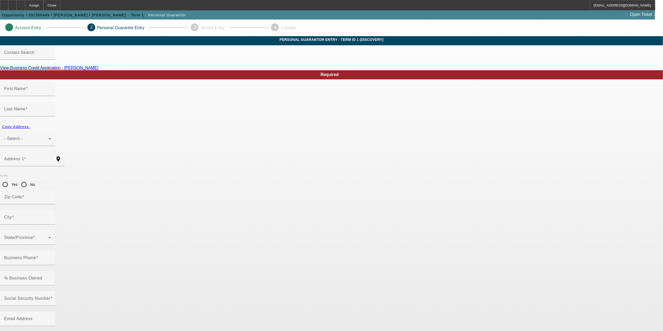
type input "D"
type input "(618) 737-5662"
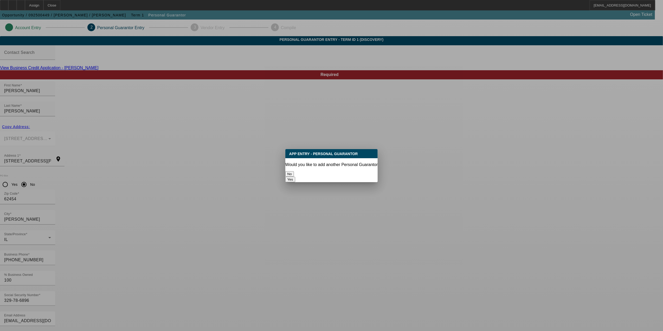
click at [294, 172] on button "No" at bounding box center [289, 173] width 9 height 5
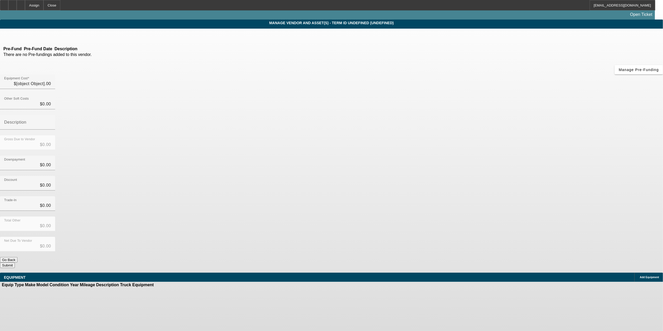
type input "$25,500.00"
type input "$5,000.00"
type input "$20,500.00"
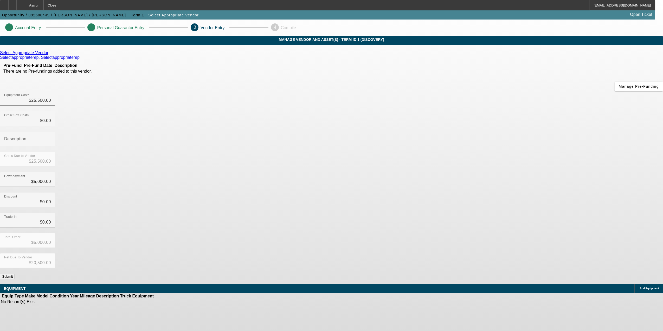
click at [15, 274] on button "Submit" at bounding box center [7, 276] width 15 height 5
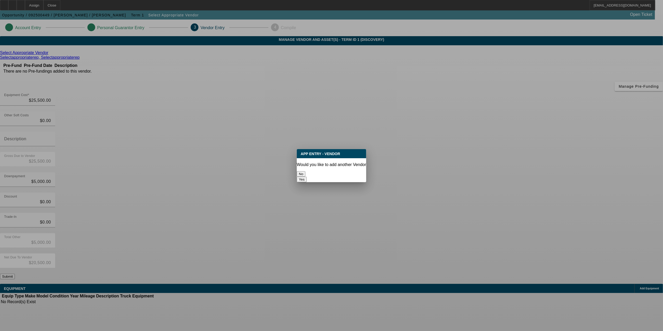
click at [305, 173] on button "No" at bounding box center [301, 173] width 9 height 5
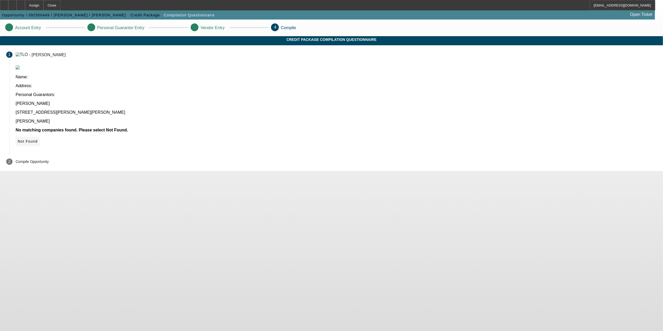
click at [38, 139] on span "Not Found" at bounding box center [28, 141] width 20 height 4
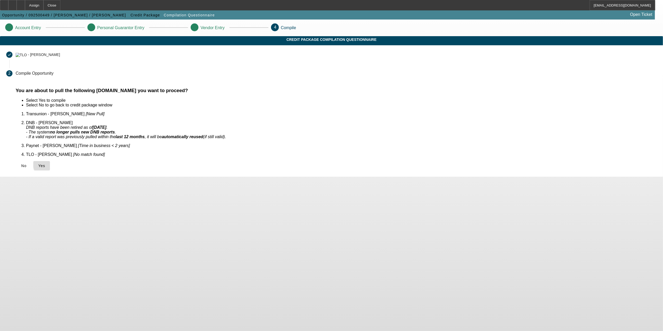
click at [45, 164] on span "Yes" at bounding box center [41, 166] width 7 height 4
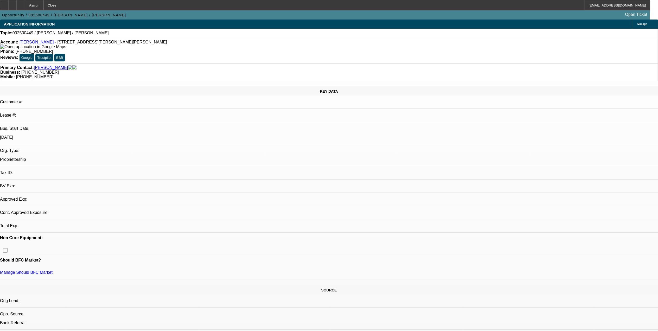
select select "0"
select select "2"
select select "0"
select select "1"
select select "2"
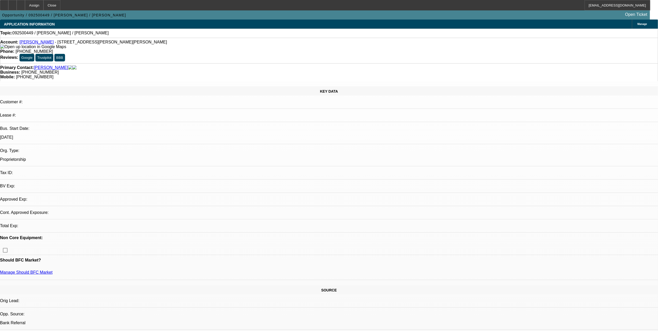
select select "6"
